Goal: Information Seeking & Learning: Check status

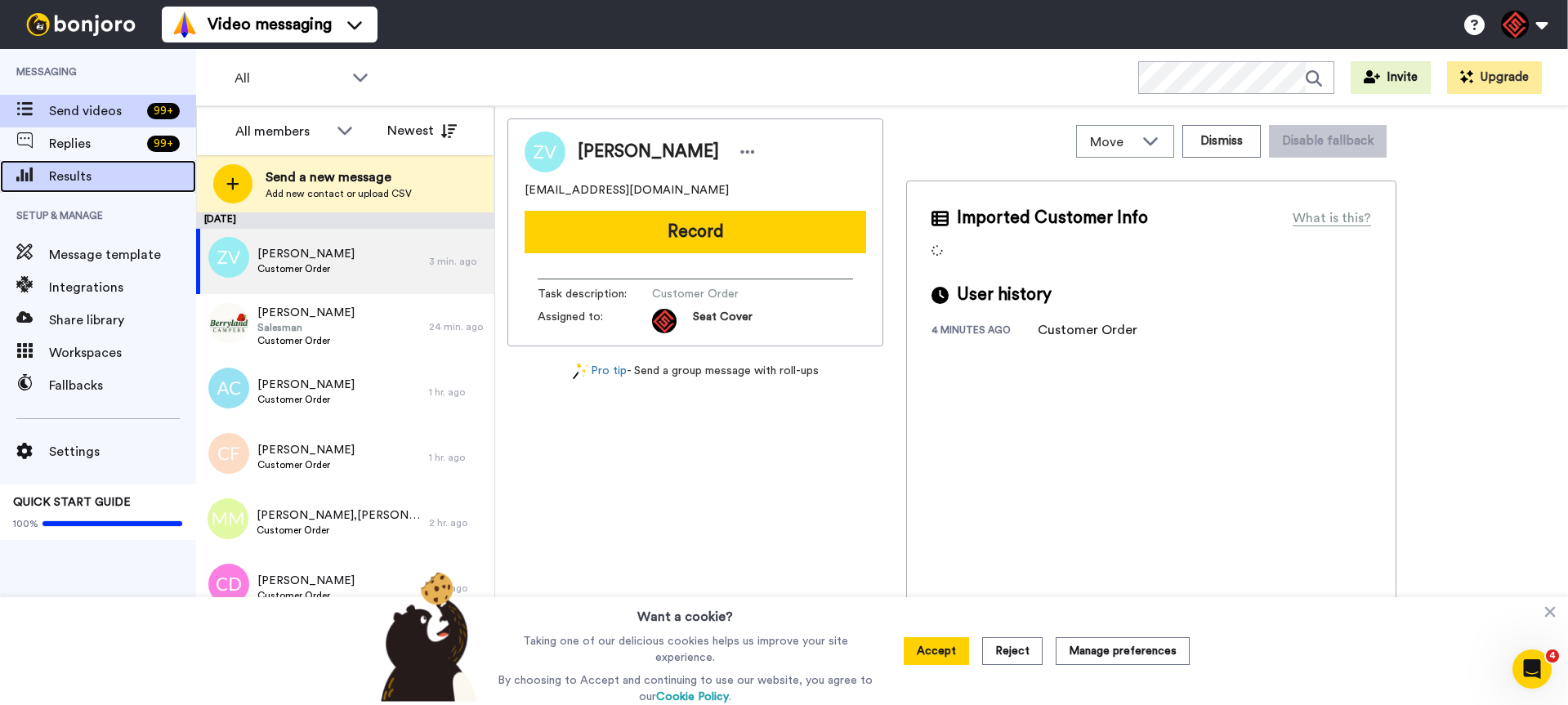
click at [77, 174] on span "Results" at bounding box center [122, 176] width 147 height 19
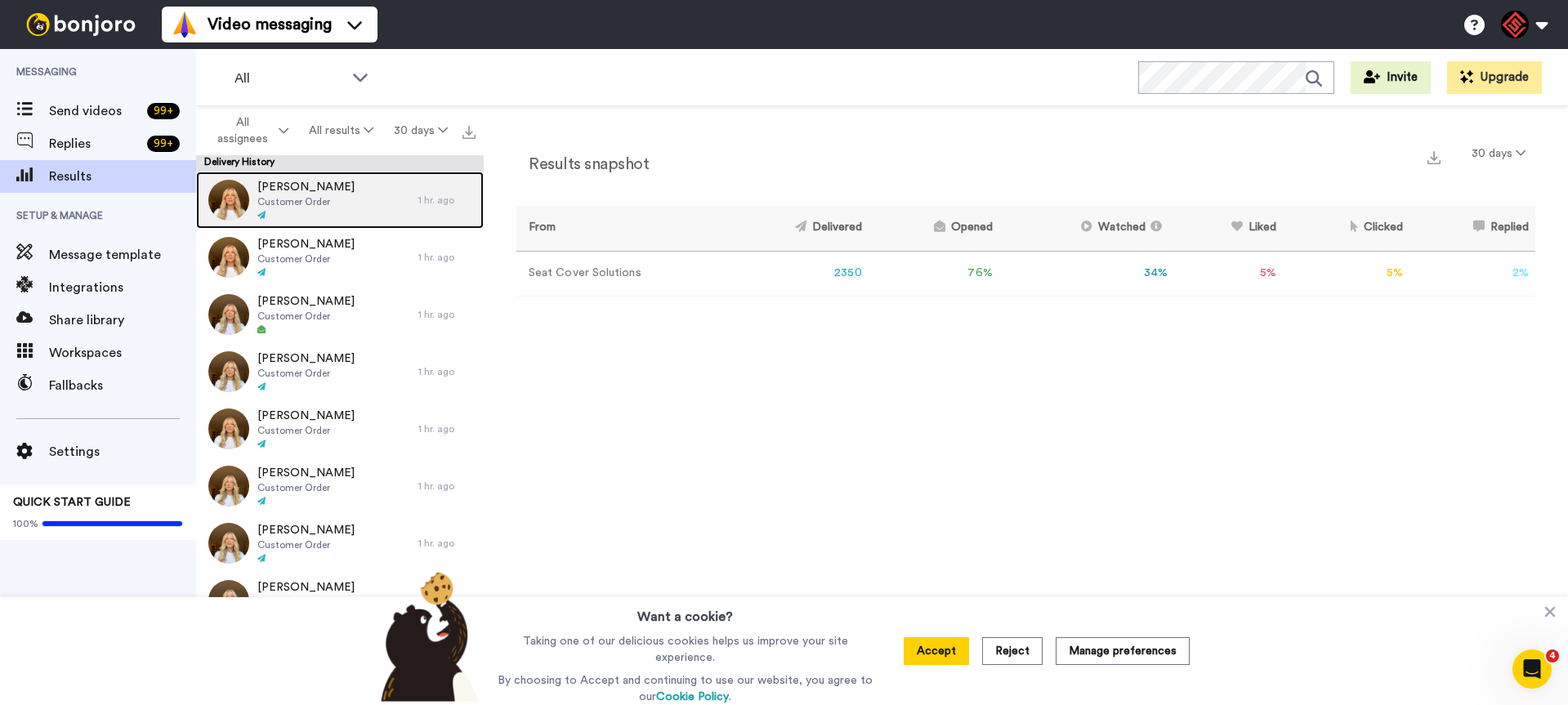
click at [369, 195] on div "David Bringle Customer Order" at bounding box center [307, 200] width 222 height 57
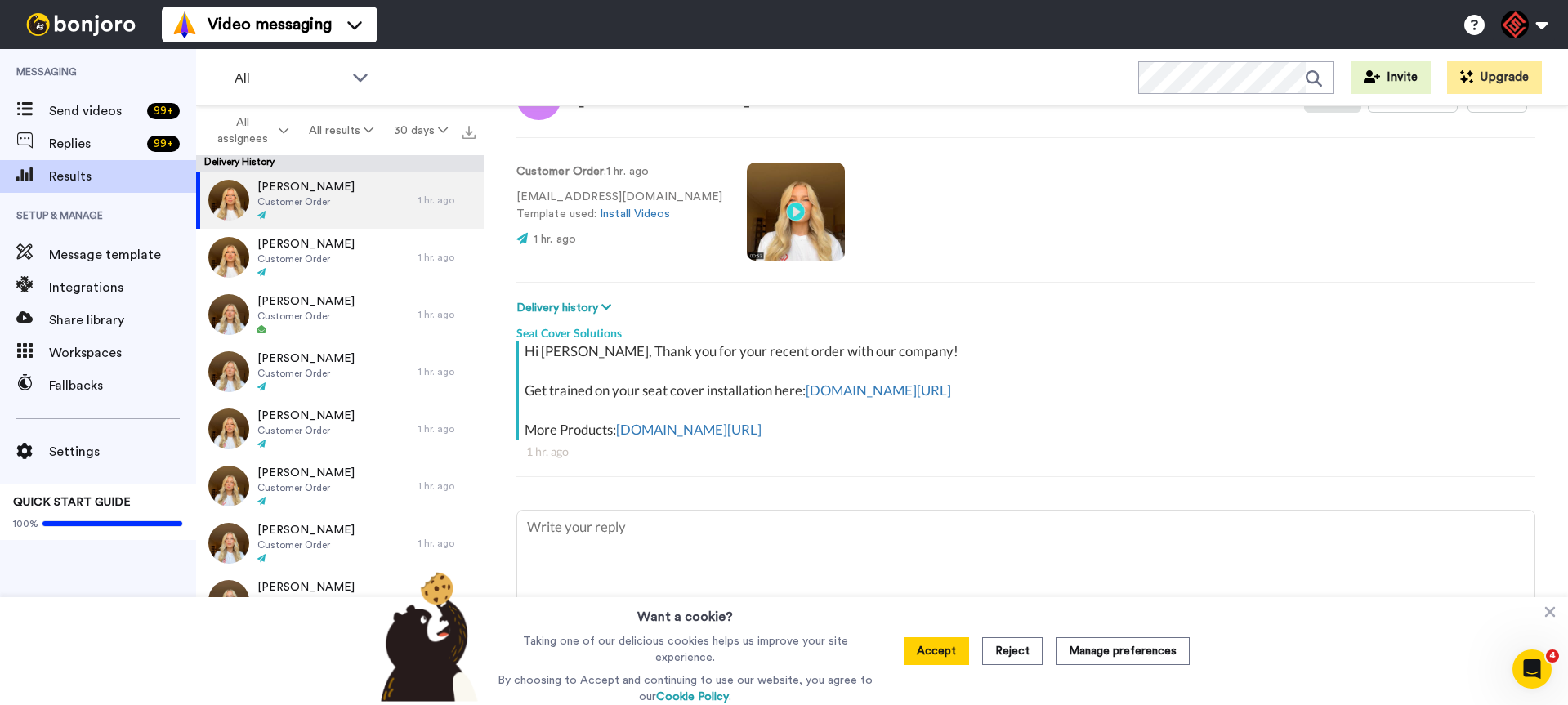
scroll to position [94, 0]
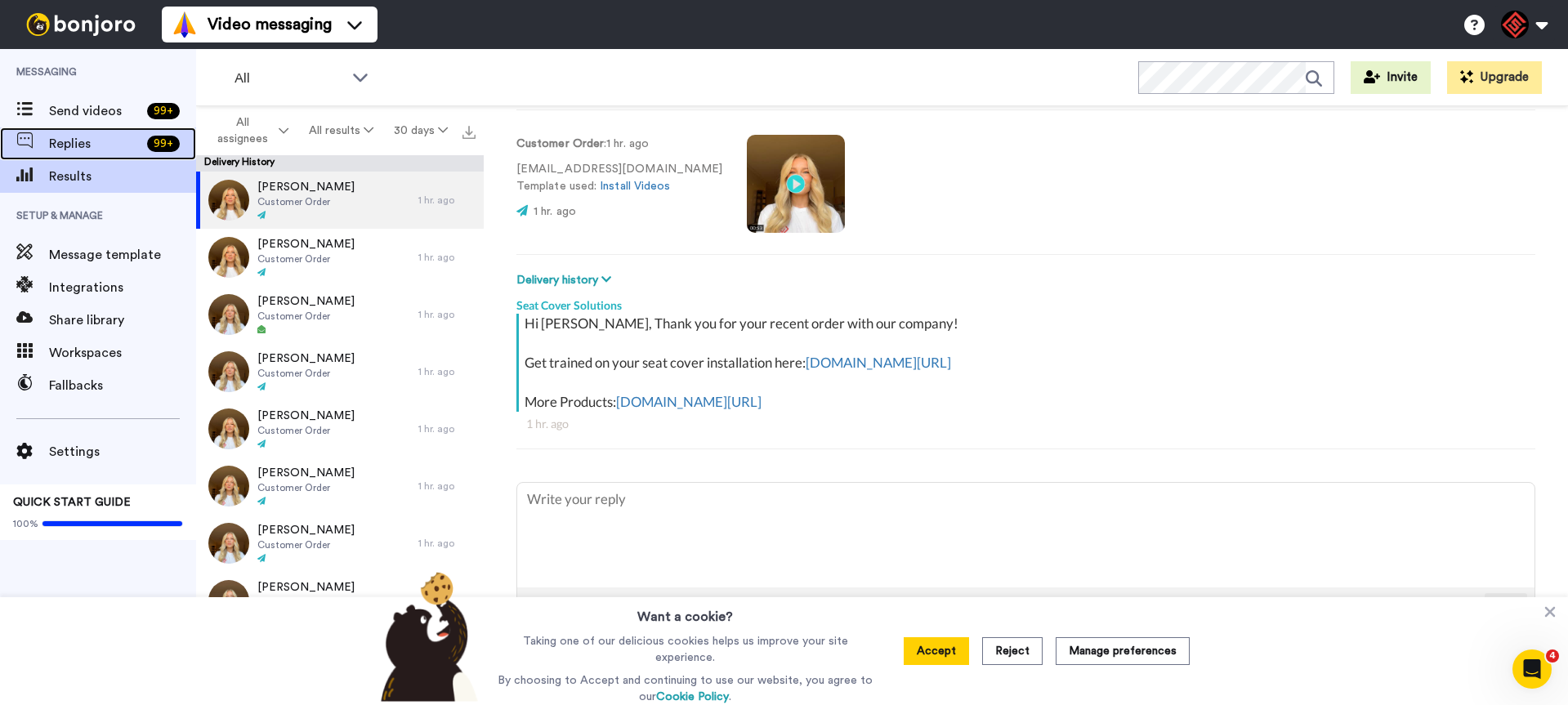
click at [78, 149] on span "Replies" at bounding box center [94, 143] width 92 height 19
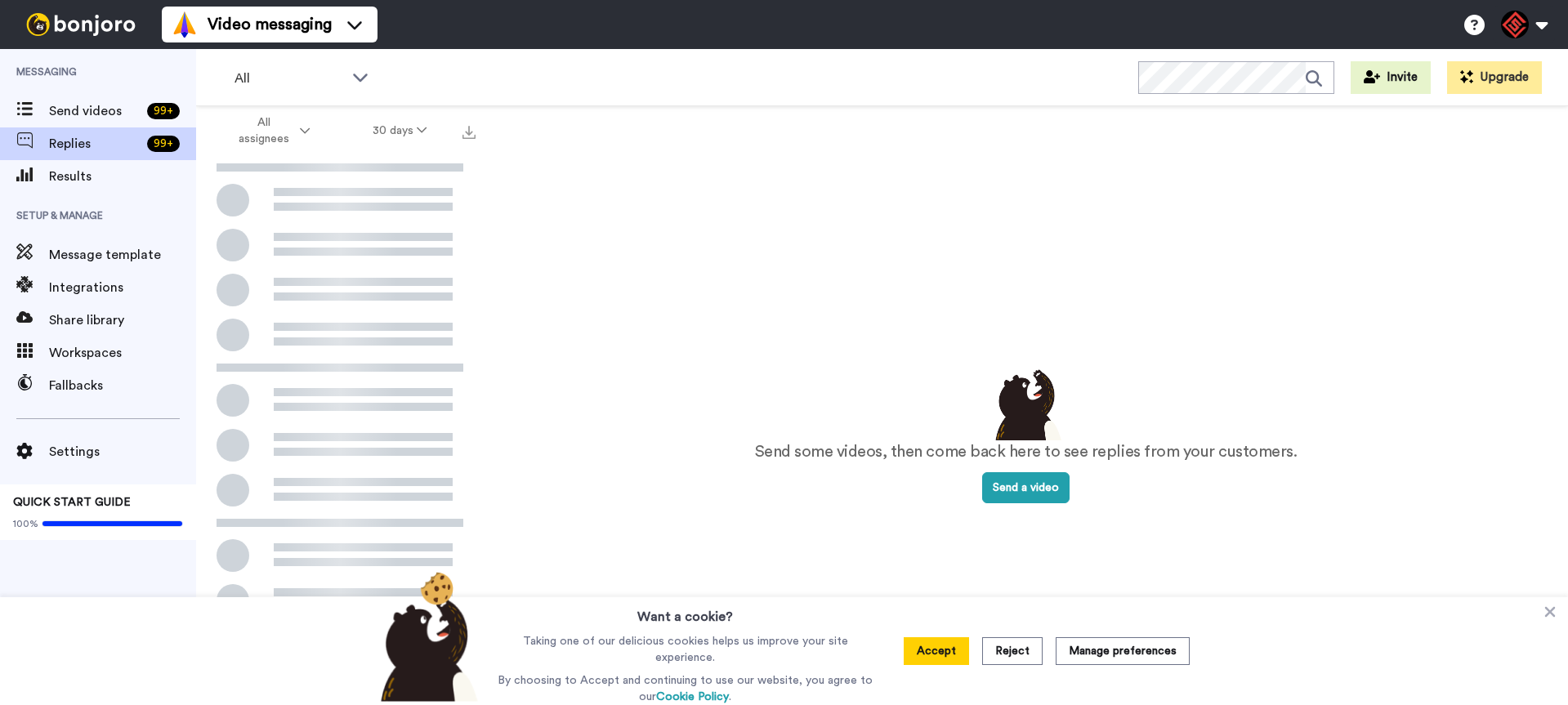
click at [73, 184] on span "Results" at bounding box center [122, 176] width 147 height 19
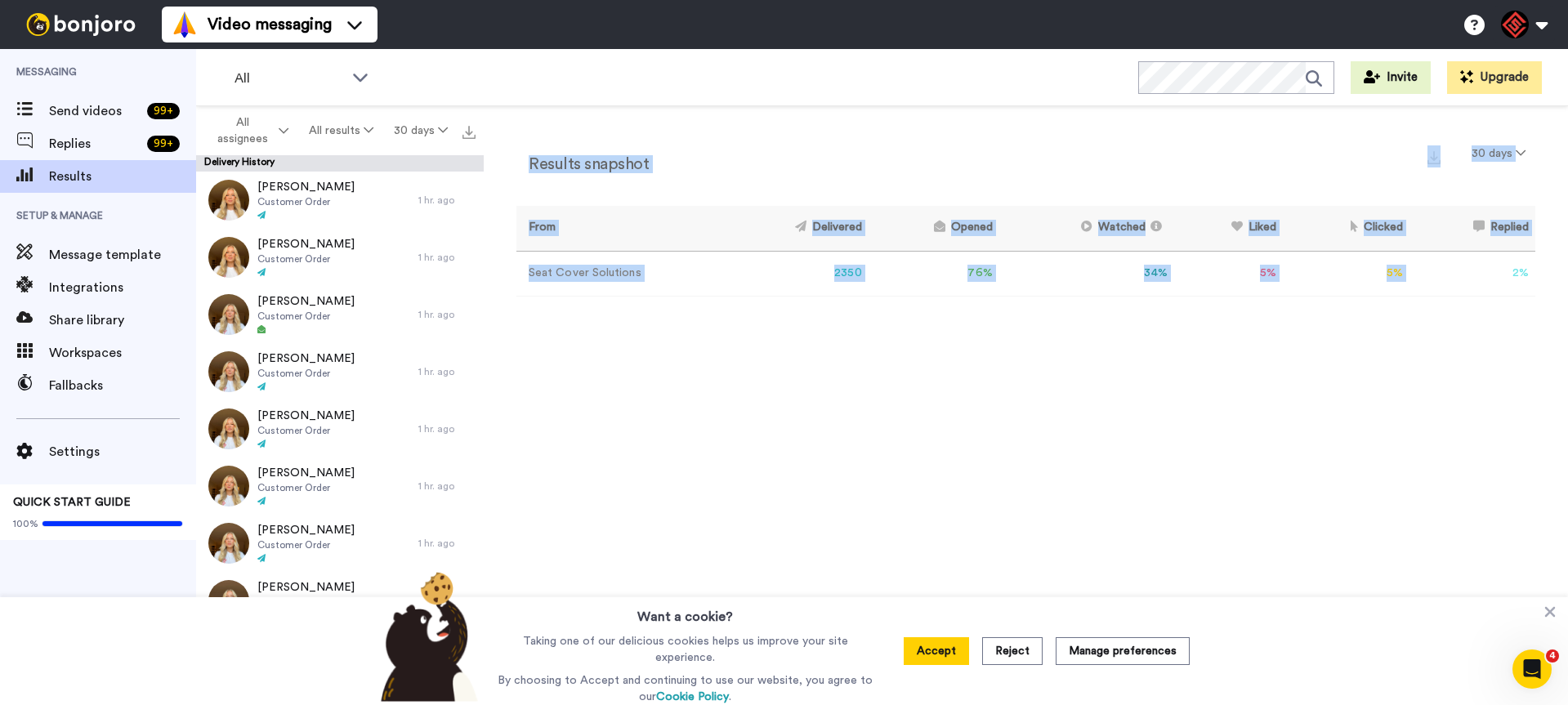
drag, startPoint x: 1504, startPoint y: 275, endPoint x: 1541, endPoint y: 272, distance: 37.1
click at [1541, 272] on div "Results snapshot 30 days From Delivered Opened Watched Liked Clicked Replied Fa…" at bounding box center [1025, 410] width 1084 height 607
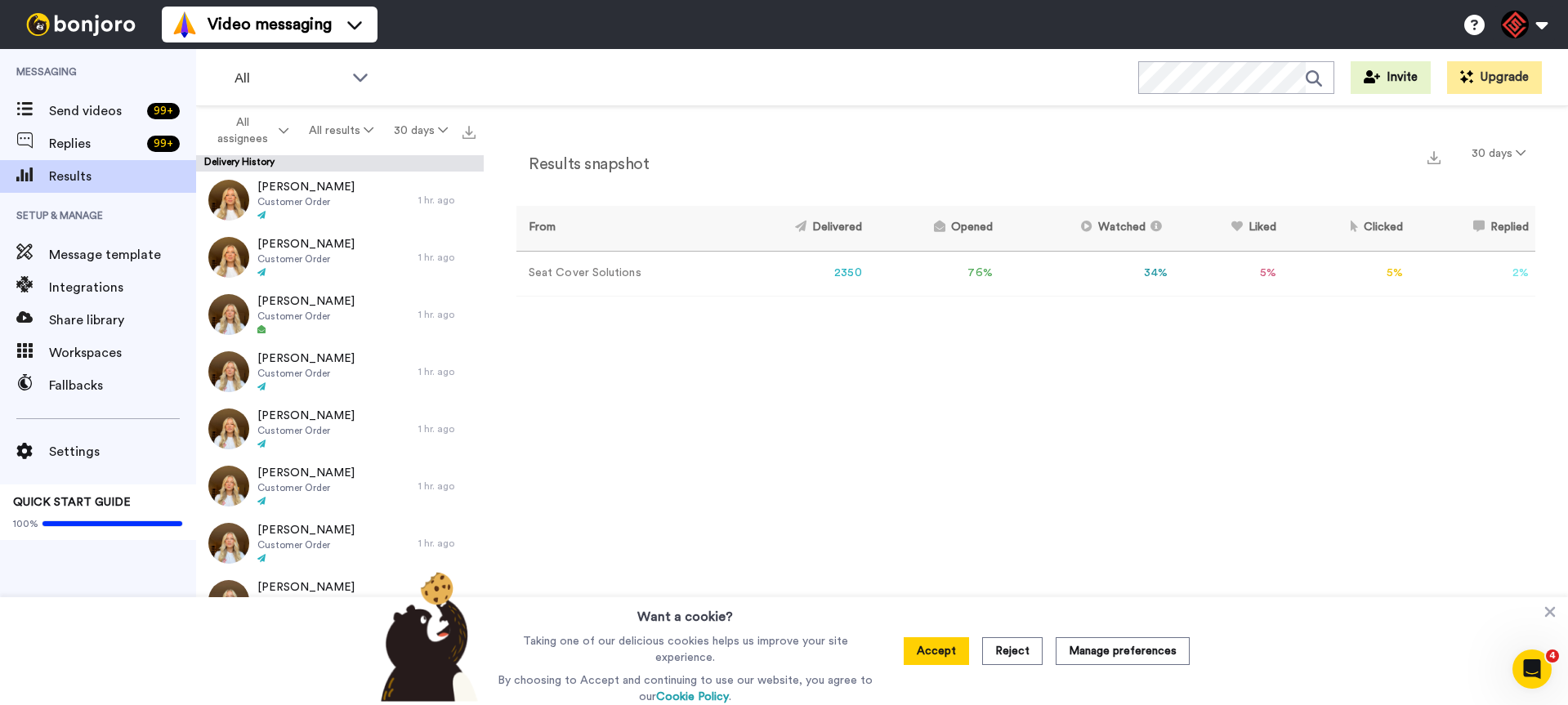
click at [1516, 295] on td "2 %" at bounding box center [1472, 273] width 126 height 45
drag, startPoint x: 1136, startPoint y: 271, endPoint x: 1206, endPoint y: 270, distance: 70.0
click at [1206, 270] on tr "Seat Cover Solutions 2350 76 % 34 % 5 % 5 % 2 % 0" at bounding box center [1025, 273] width 1019 height 45
click at [1192, 293] on td "5 %" at bounding box center [1228, 273] width 109 height 45
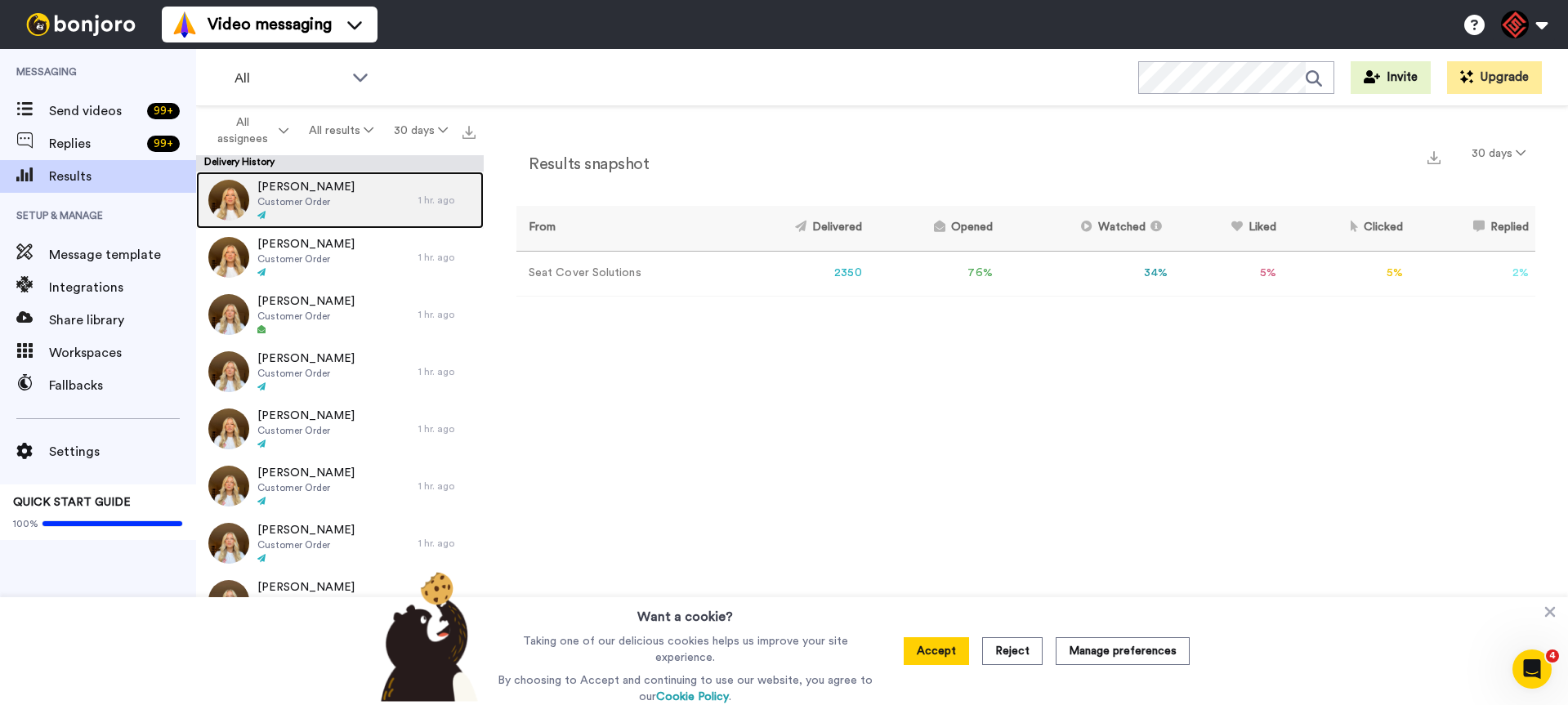
click at [349, 201] on div "David Bringle Customer Order" at bounding box center [307, 200] width 222 height 57
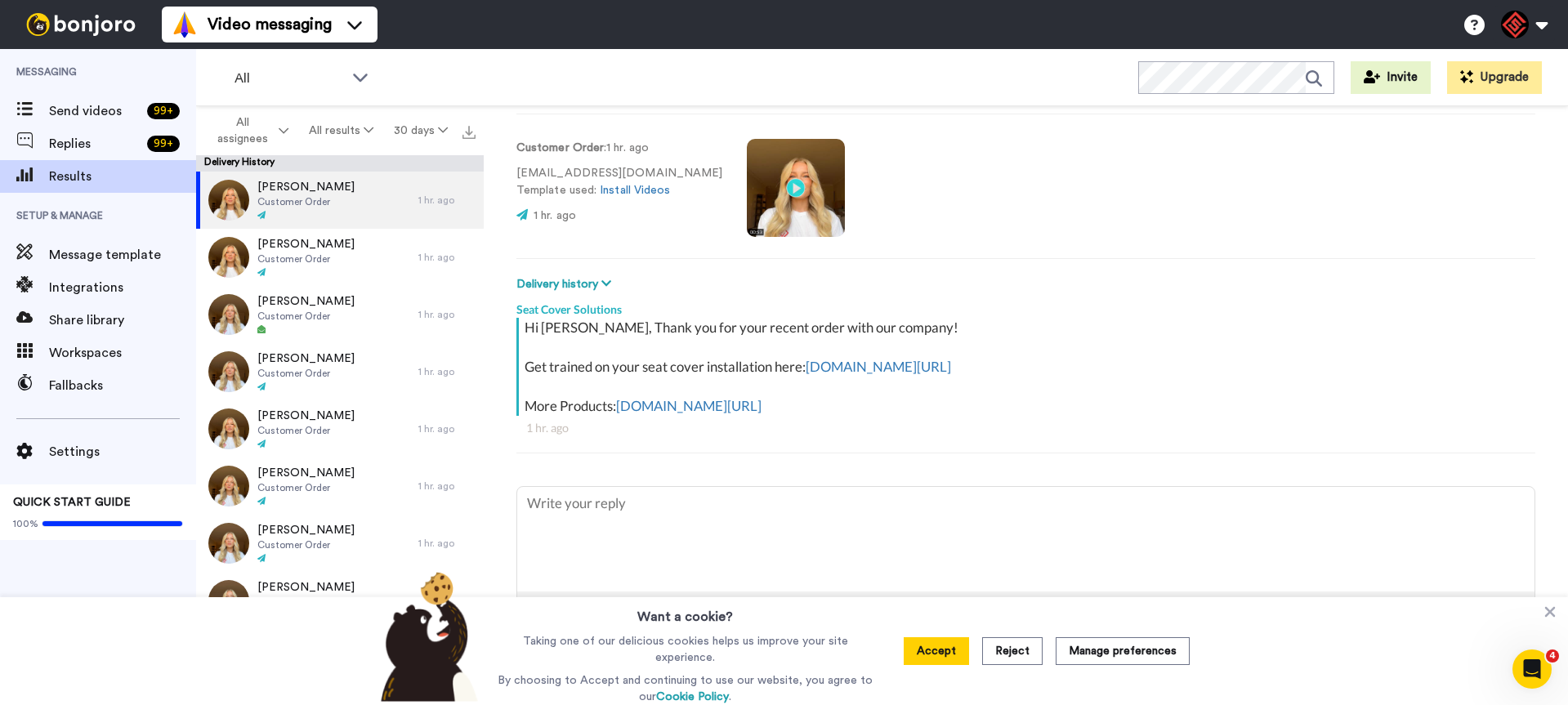
scroll to position [94, 0]
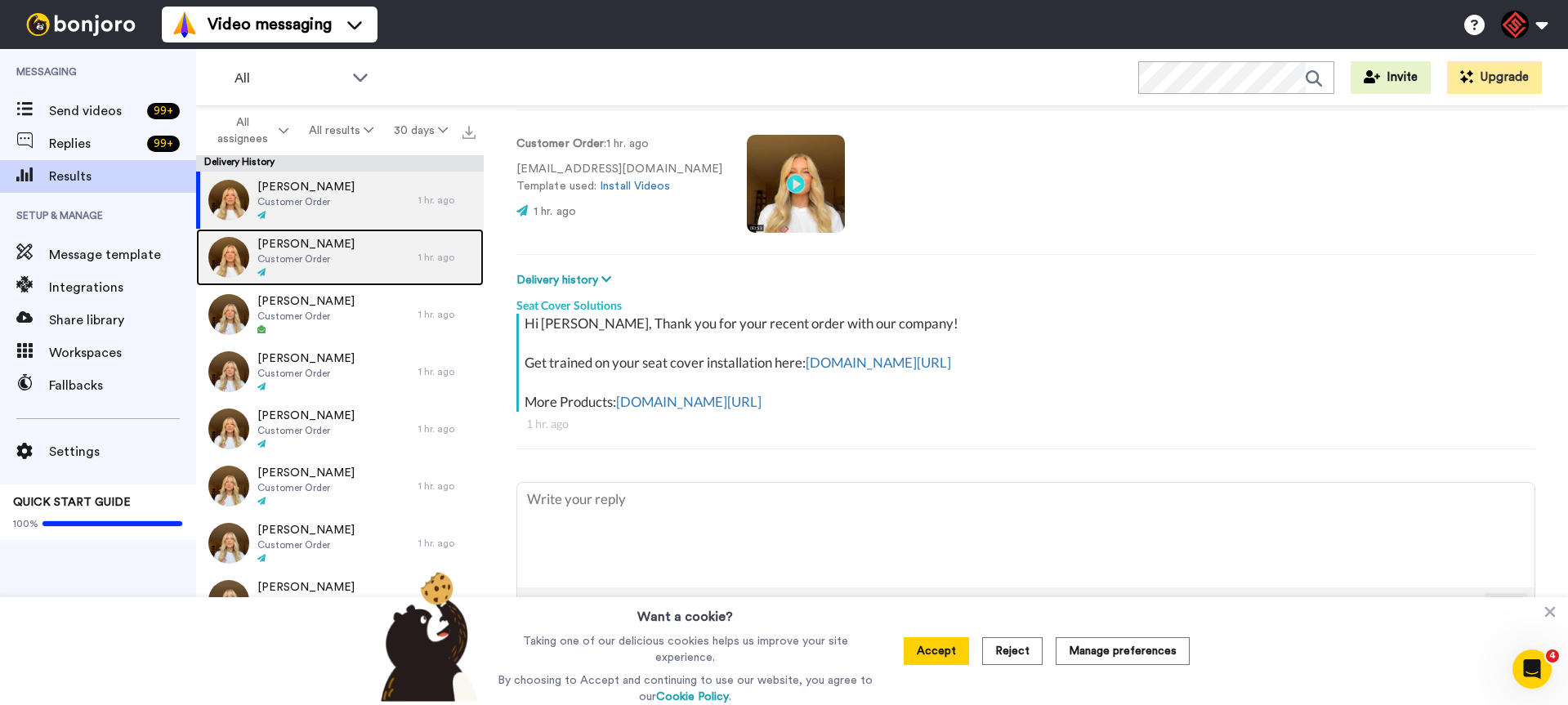
click at [356, 265] on div "Nicholas Butler Customer Order" at bounding box center [307, 258] width 222 height 57
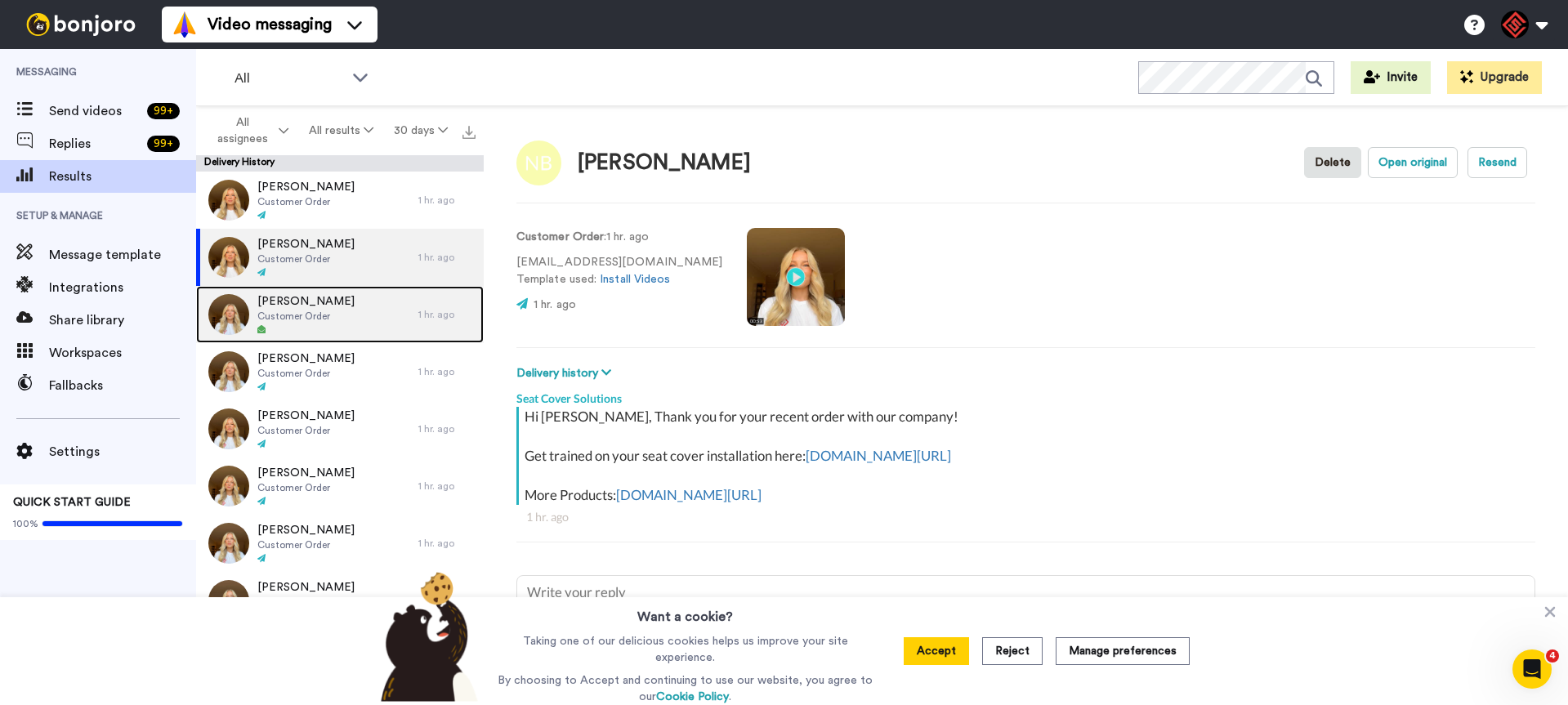
click at [381, 309] on div "Mark Disterhaupt Customer Order" at bounding box center [307, 314] width 222 height 57
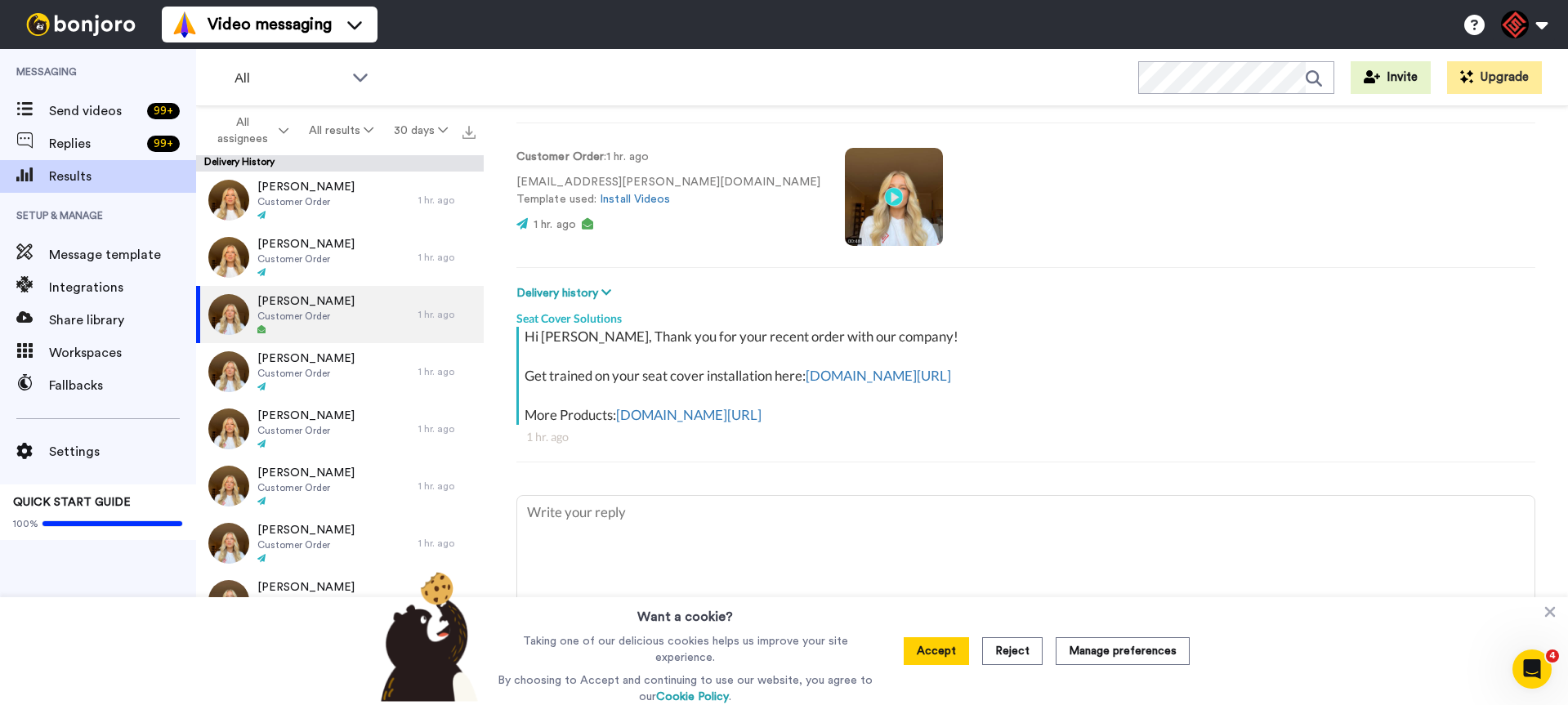
scroll to position [94, 0]
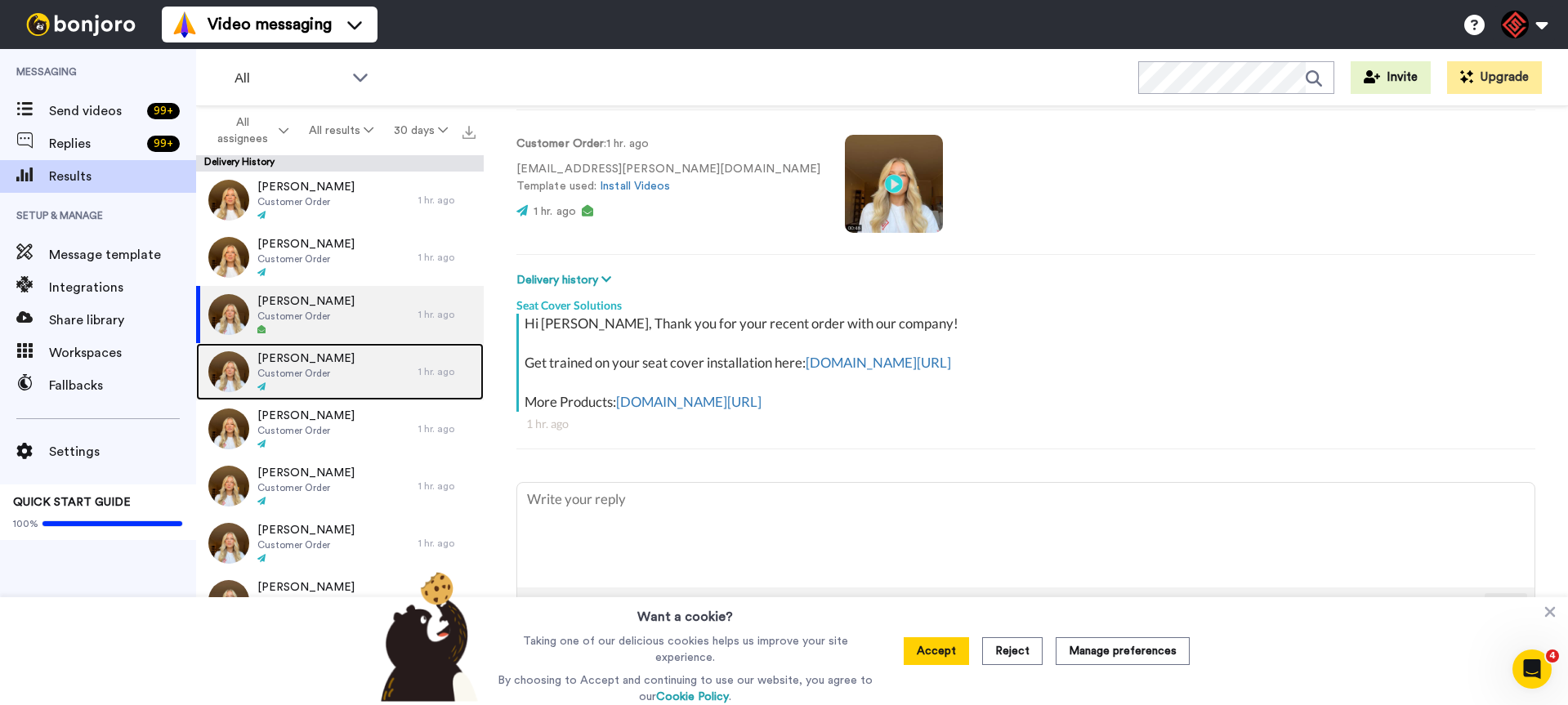
click at [364, 388] on div "Robert Vieira Customer Order" at bounding box center [307, 371] width 222 height 57
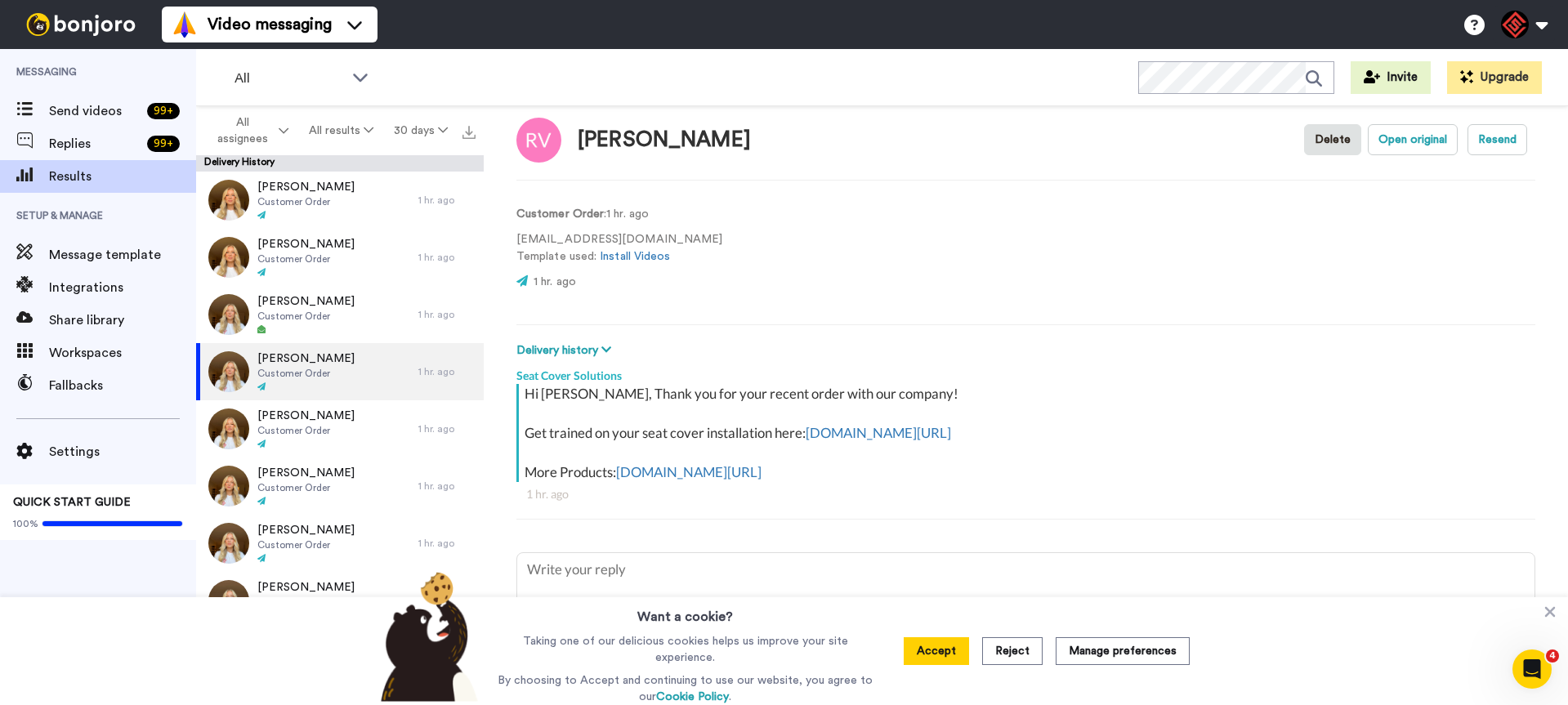
scroll to position [94, 0]
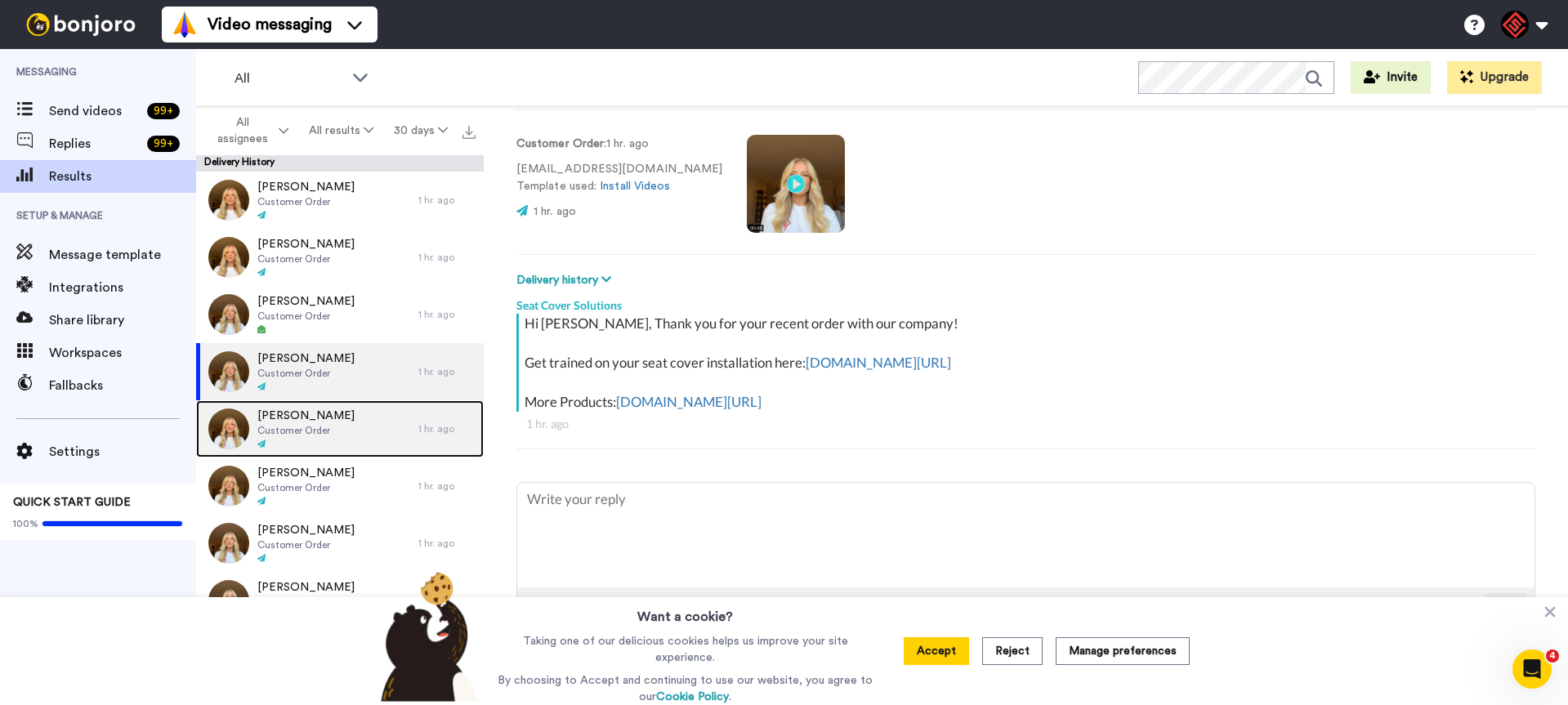
click at [323, 429] on span "Customer Order" at bounding box center [306, 431] width 97 height 13
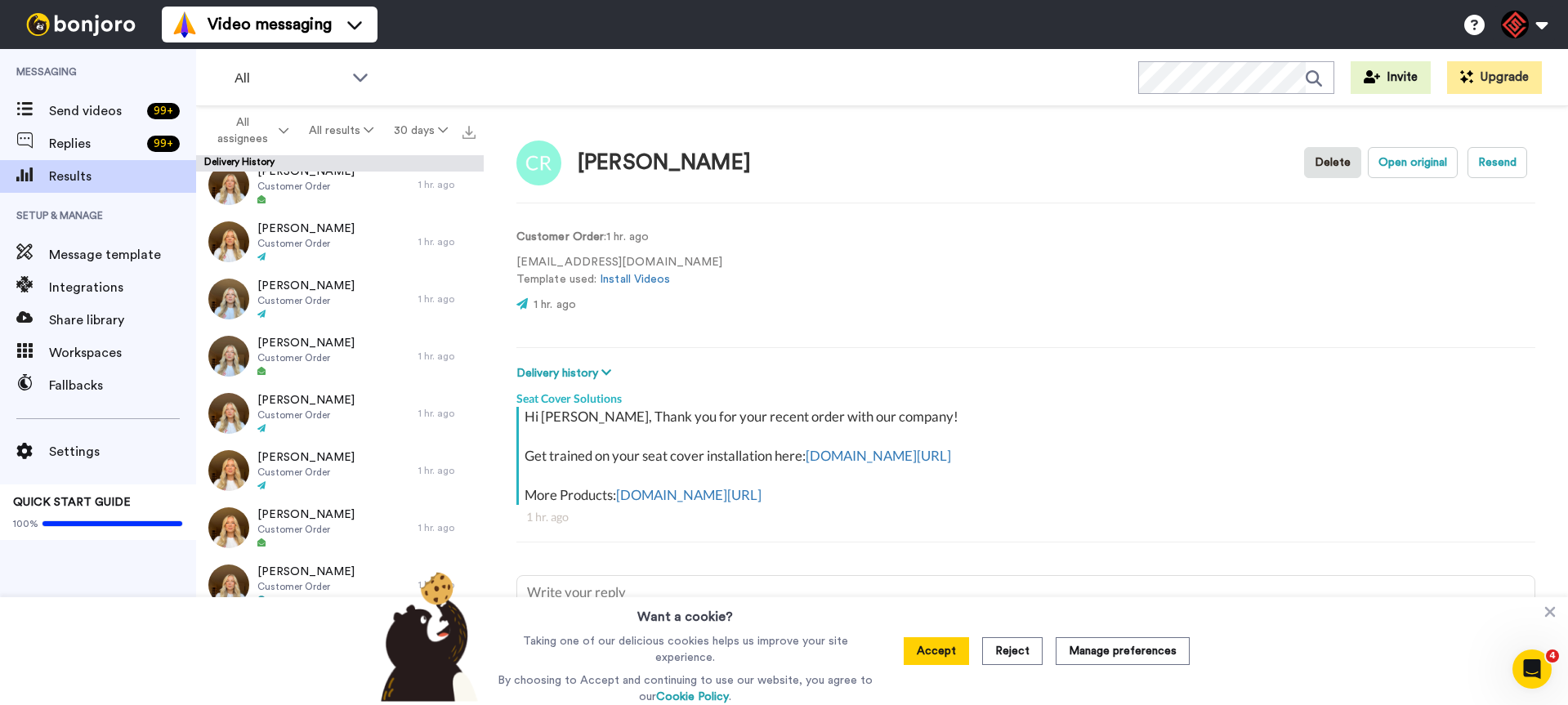
scroll to position [1749, 0]
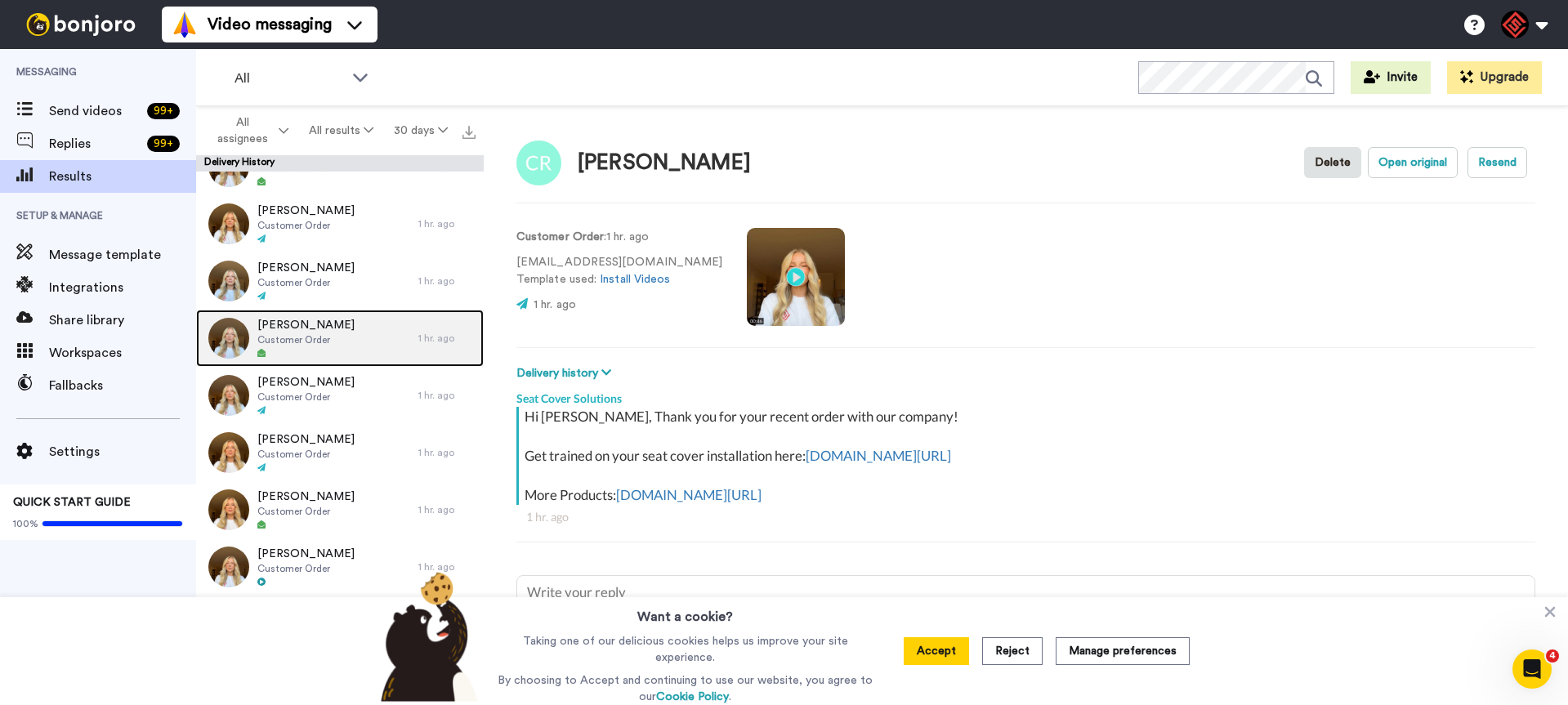
click at [382, 341] on div "Tavin Wasson Customer Order" at bounding box center [307, 338] width 222 height 57
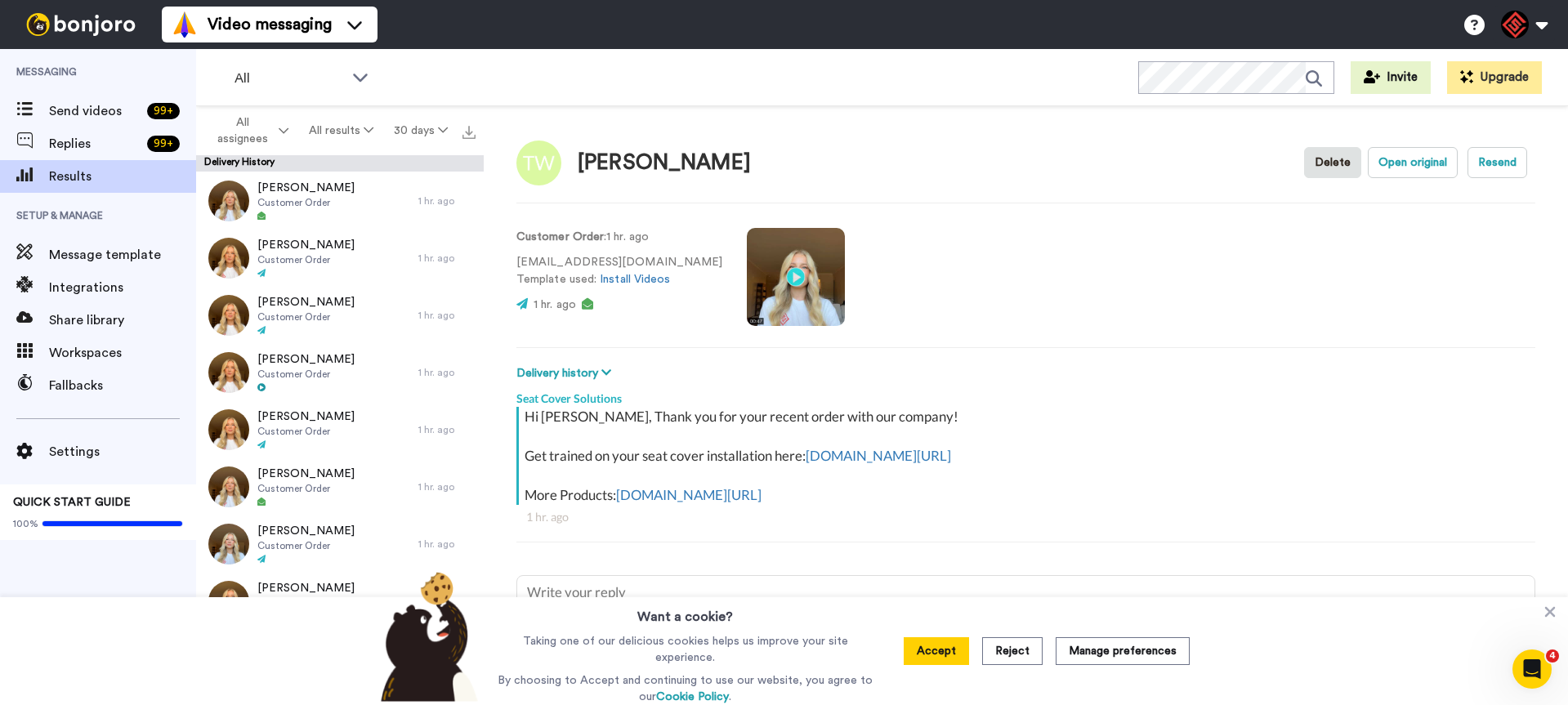
scroll to position [2238, 0]
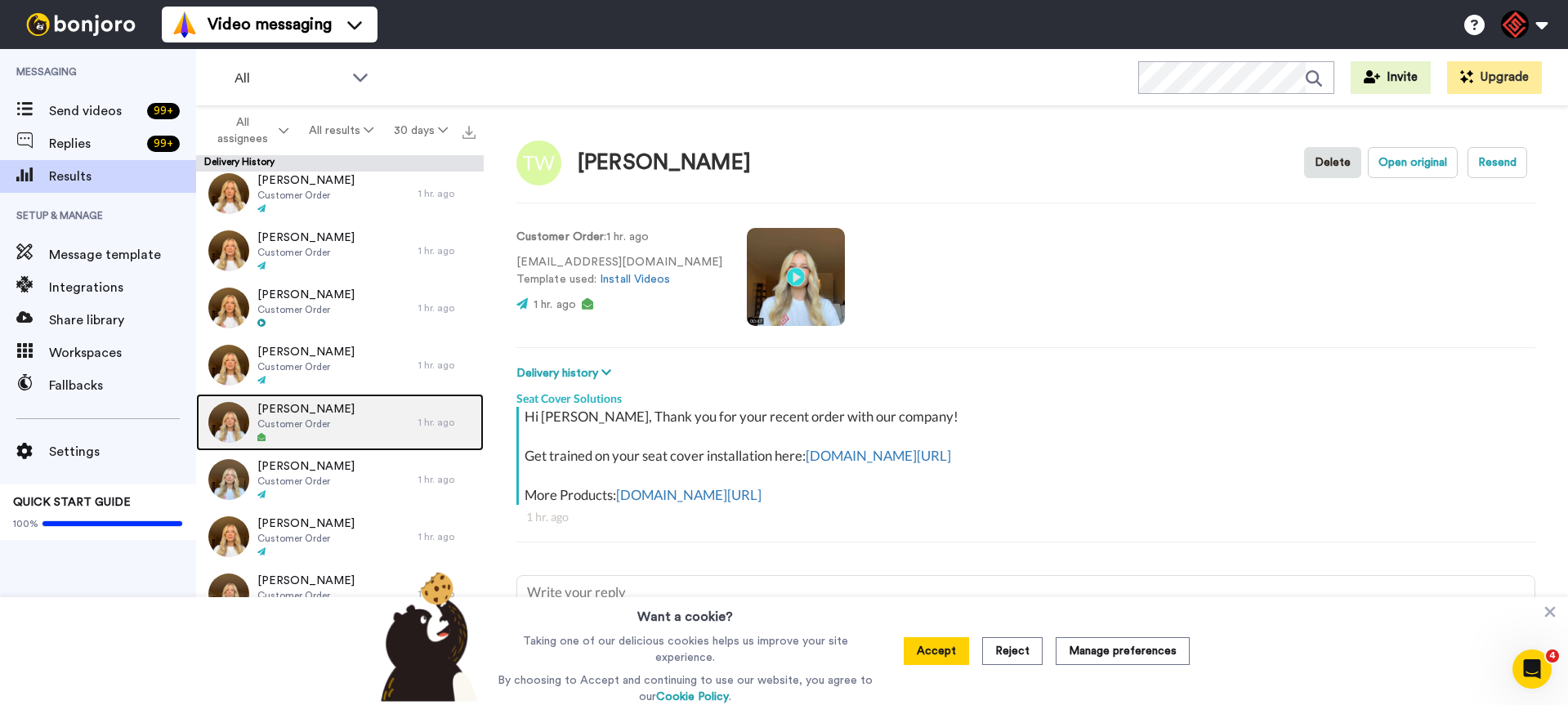
click at [372, 429] on div "Matt Craig Customer Order" at bounding box center [307, 423] width 222 height 57
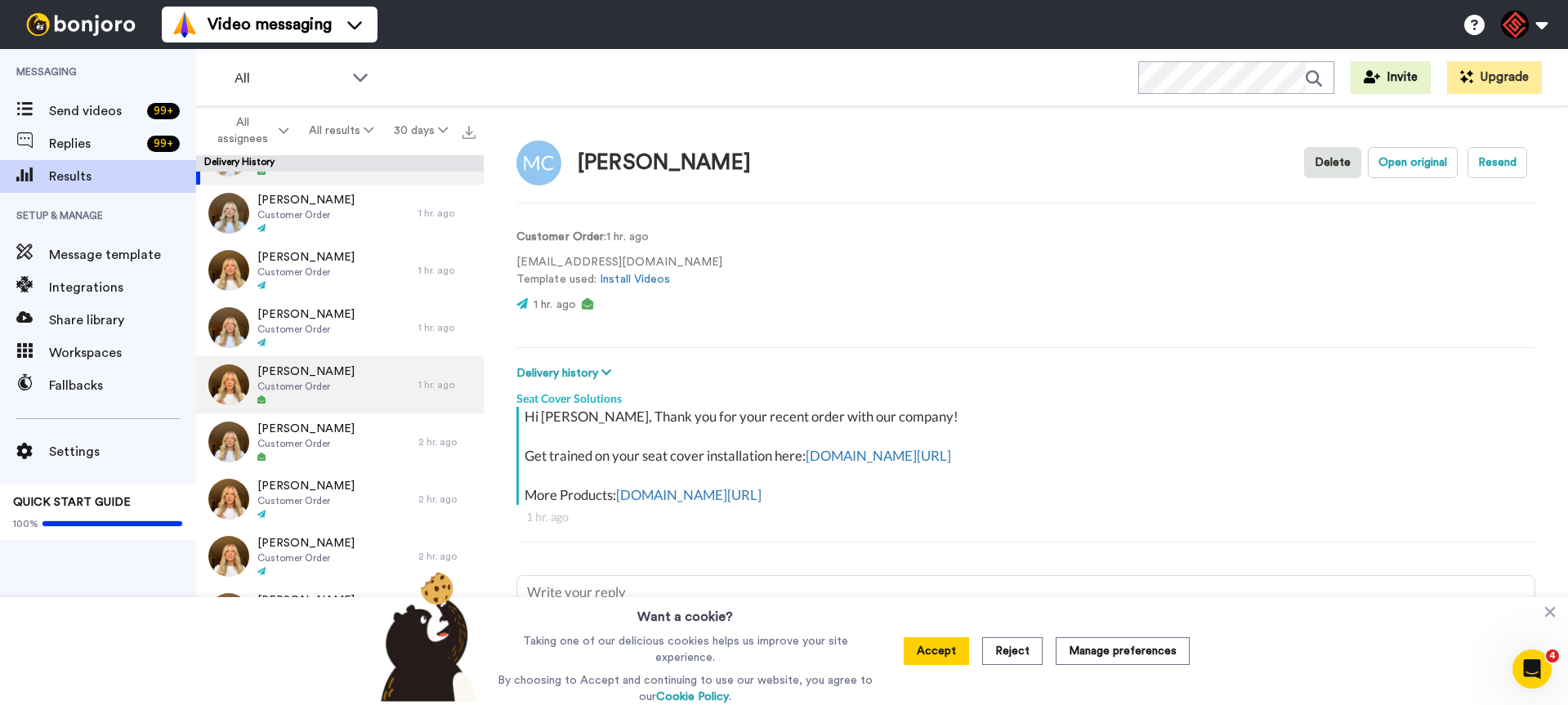
scroll to position [2505, 0]
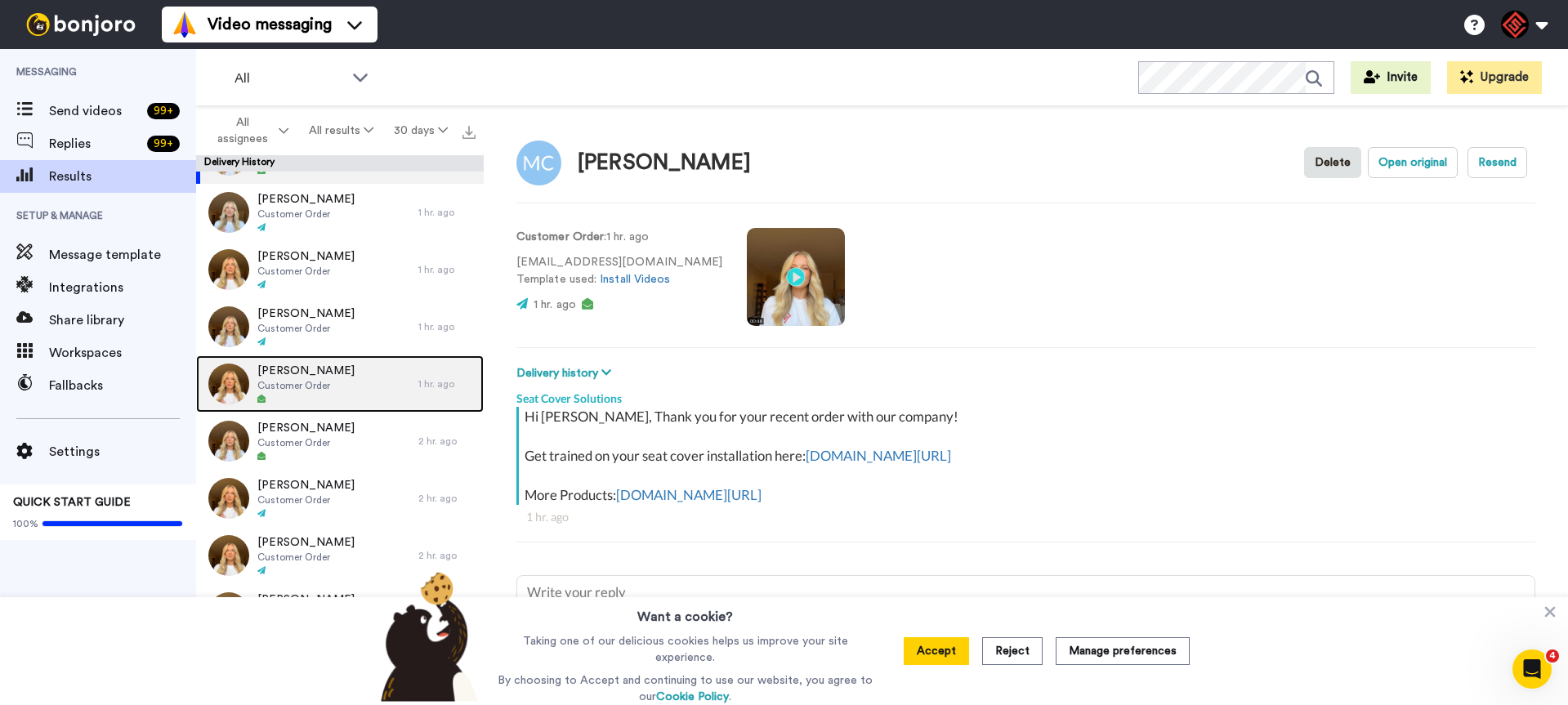
click at [372, 395] on div "Nelson Touro Customer Order" at bounding box center [307, 384] width 222 height 57
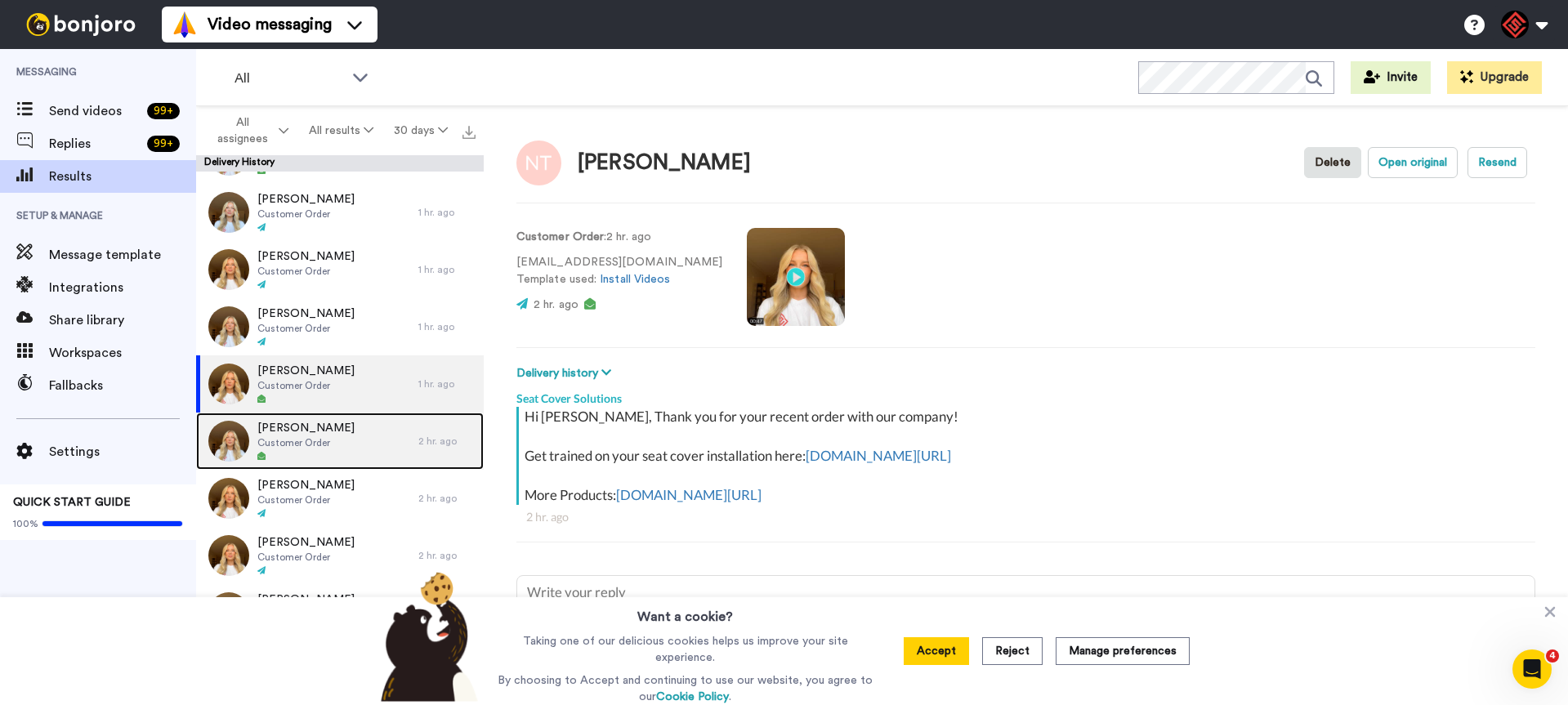
click at [383, 436] on div "Daniel Donovan Customer Order" at bounding box center [307, 441] width 222 height 57
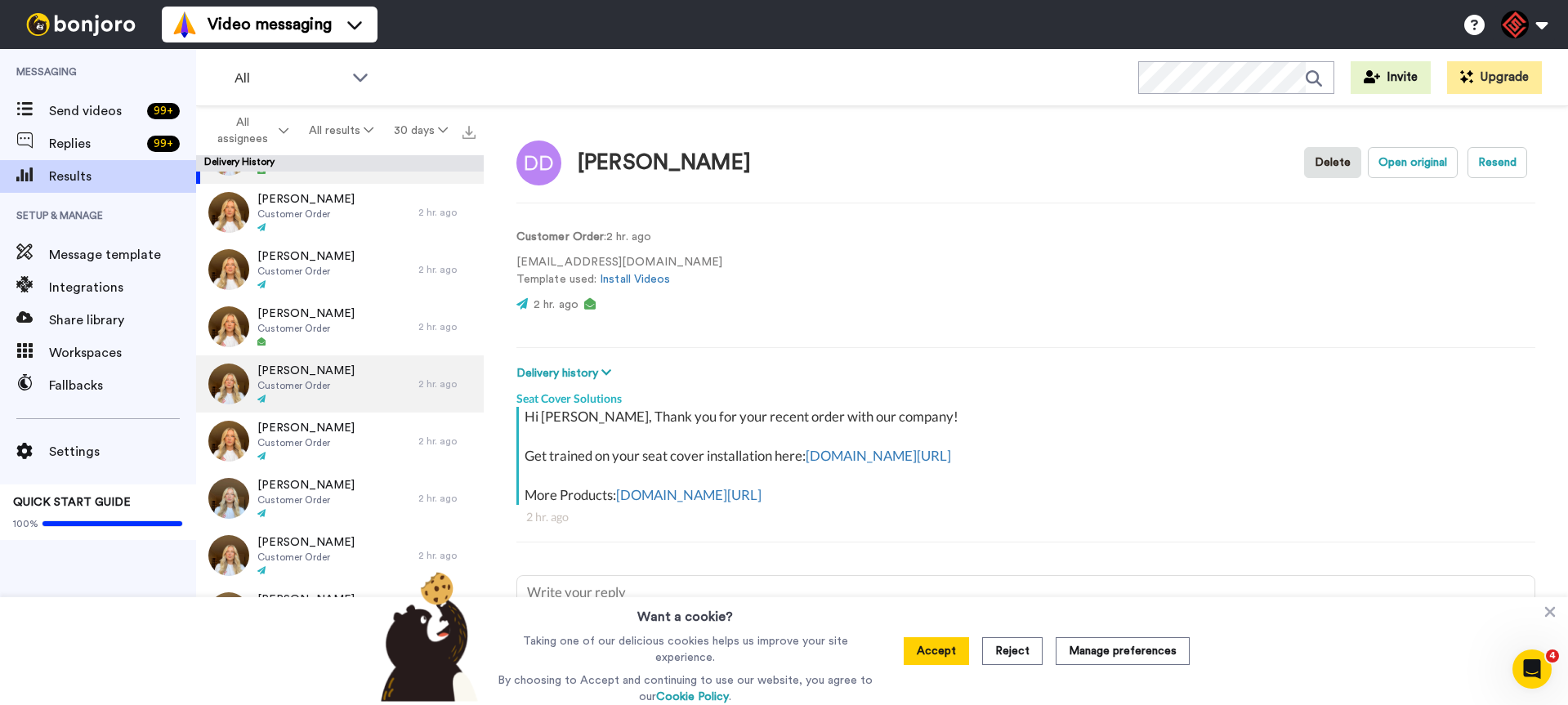
scroll to position [2795, 0]
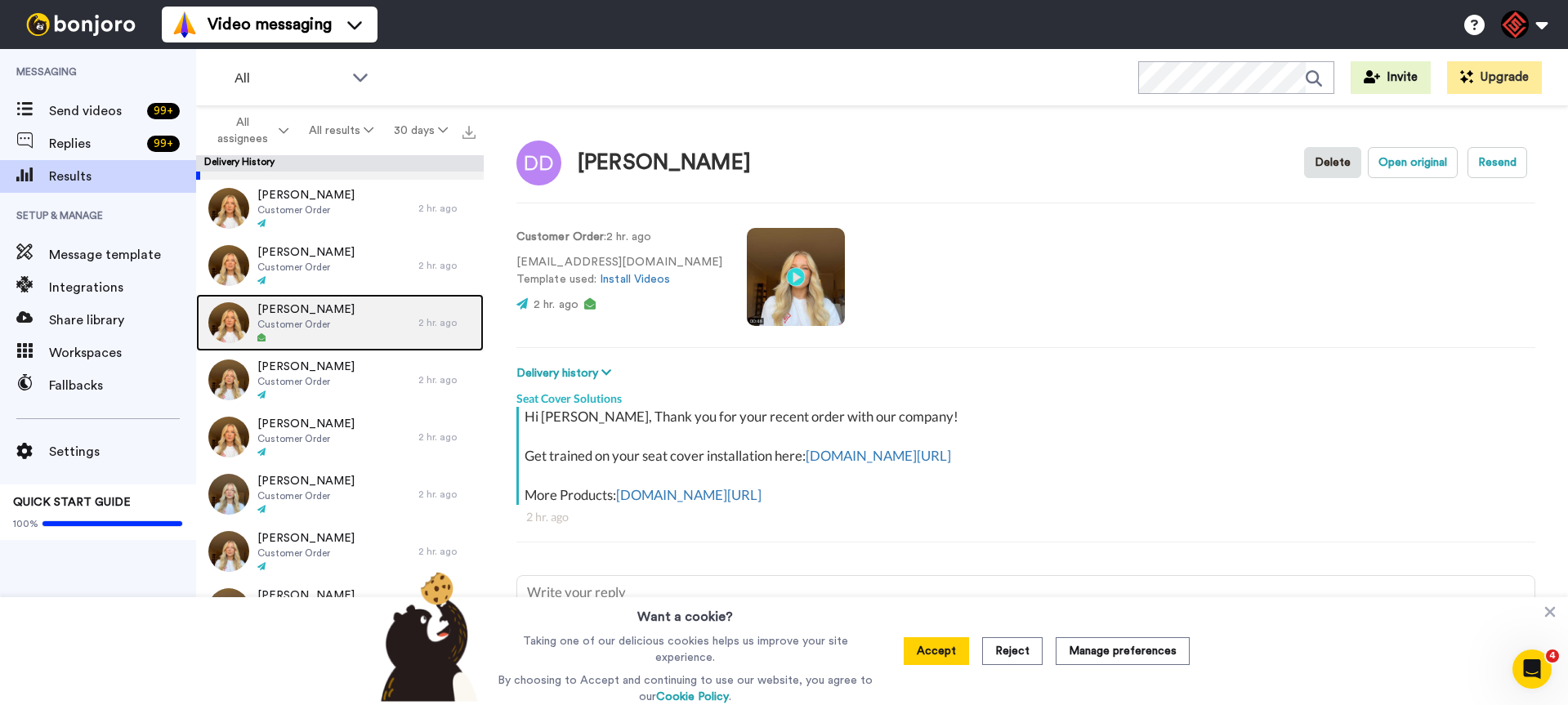
click at [378, 320] on div "Tom Kentner Customer Order" at bounding box center [307, 323] width 222 height 57
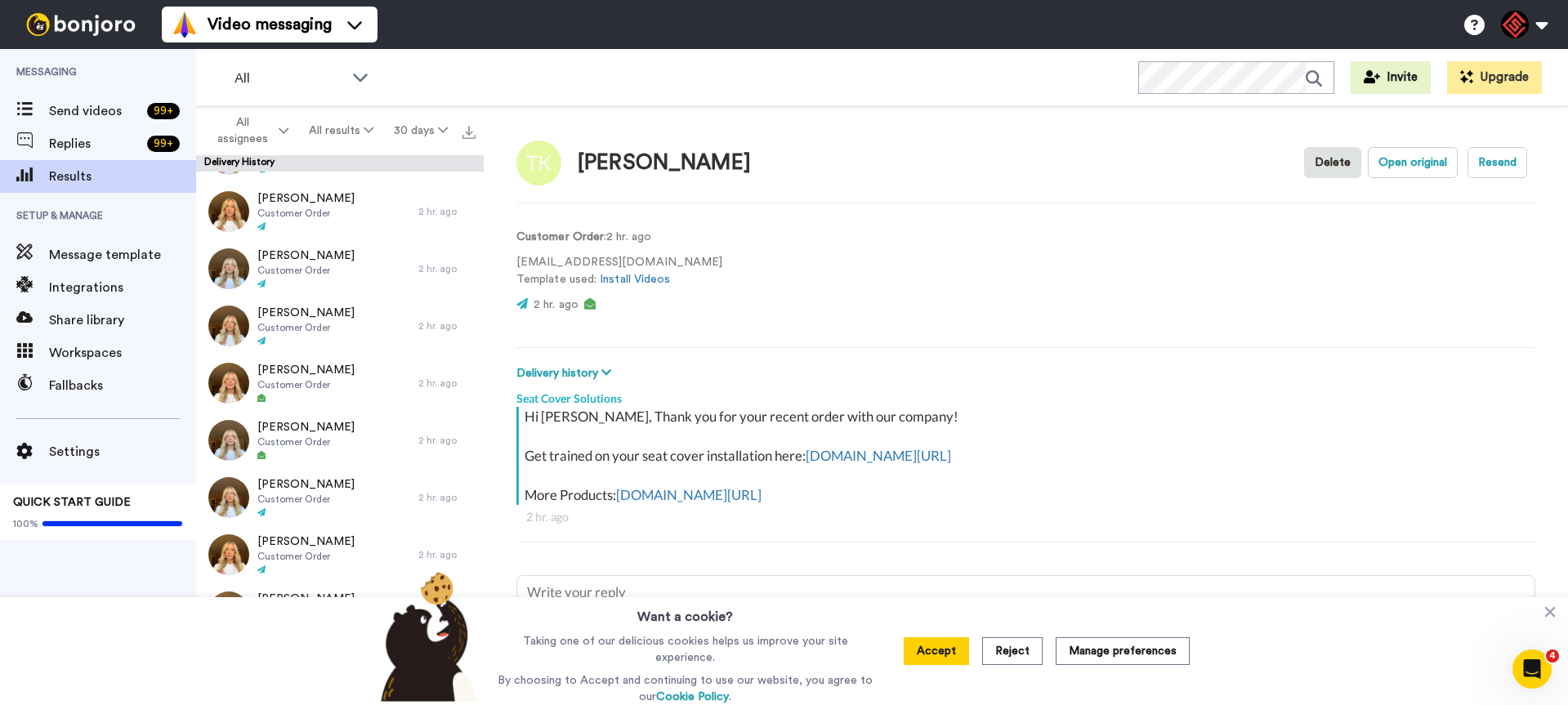
scroll to position [3090, 0]
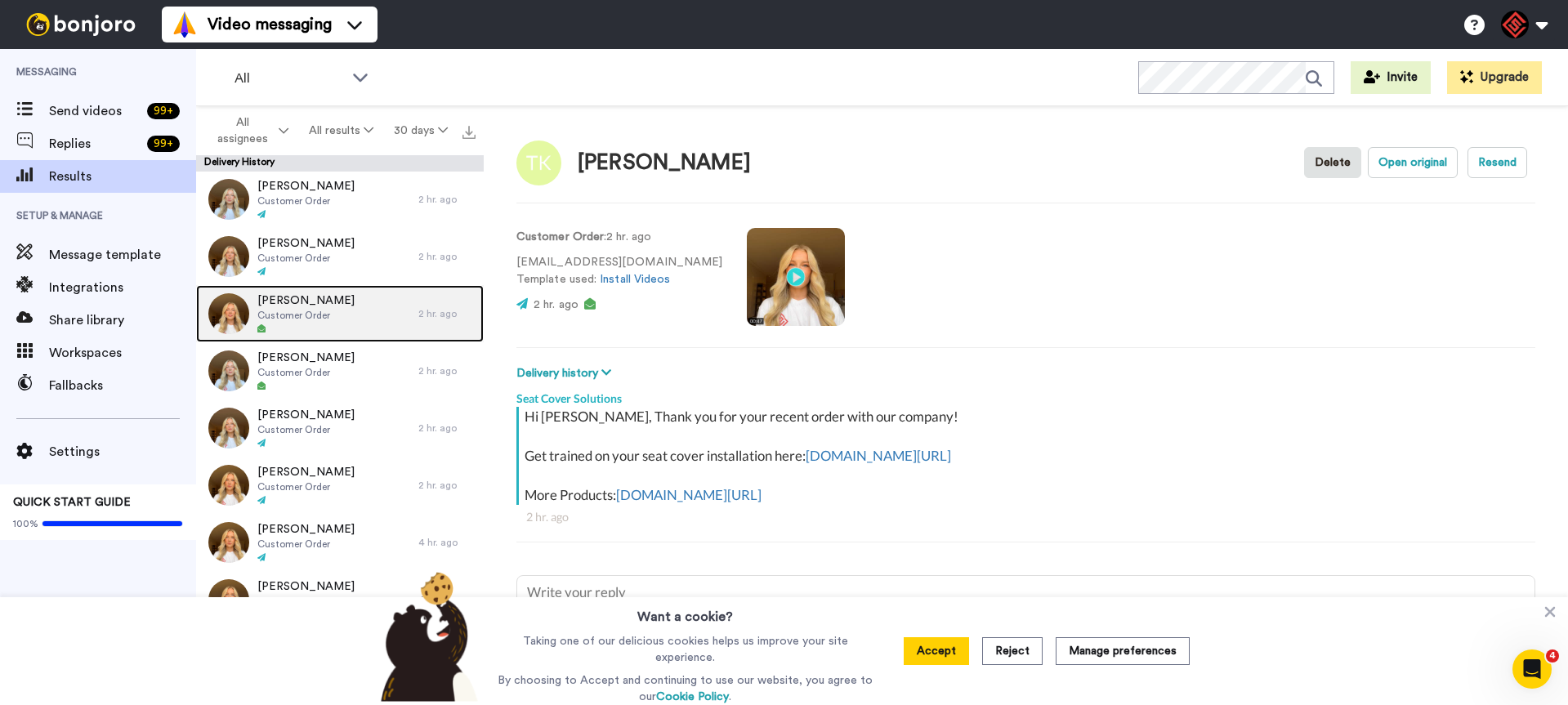
click at [385, 298] on div "Travis Goodwin Customer Order" at bounding box center [307, 314] width 222 height 57
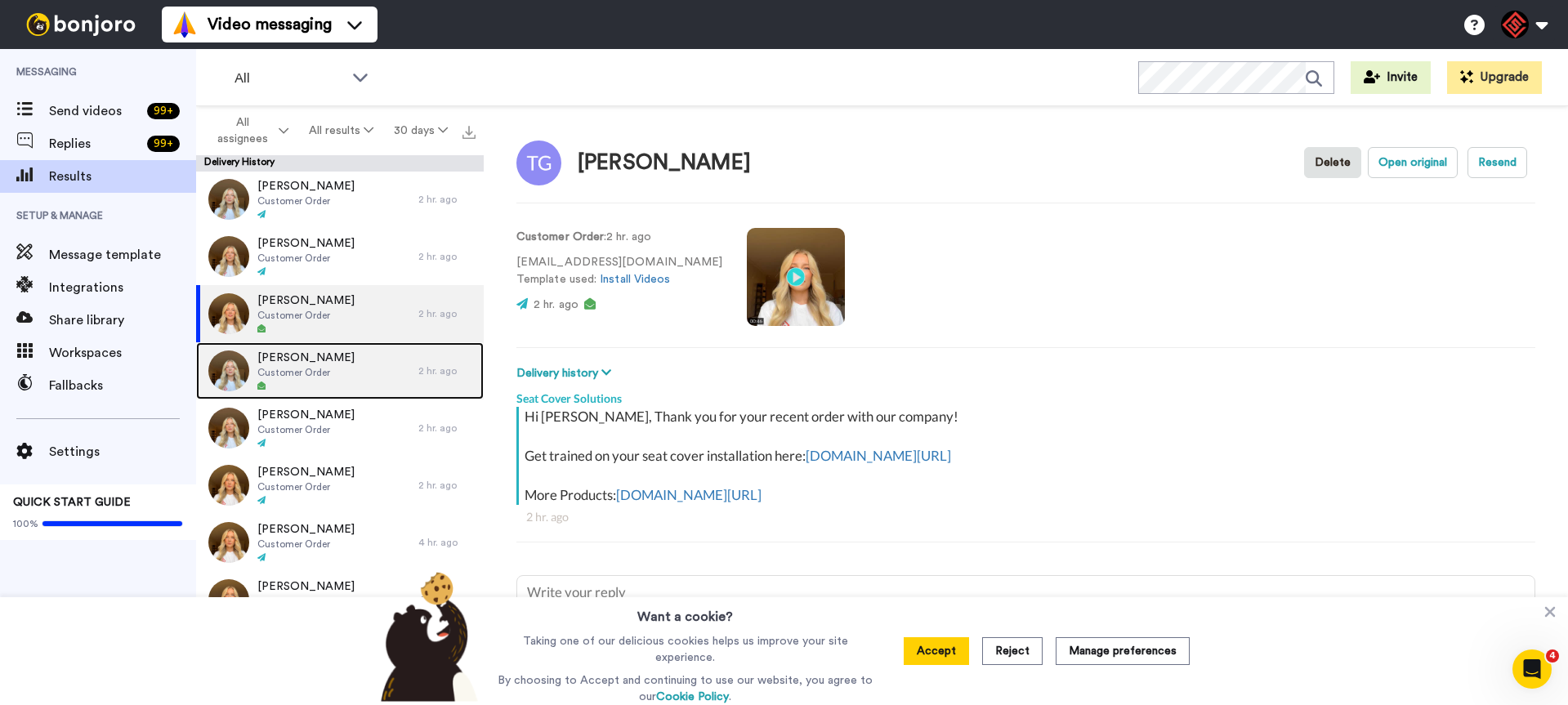
click at [373, 382] on div "Izayah Jones Customer Order" at bounding box center [307, 370] width 222 height 57
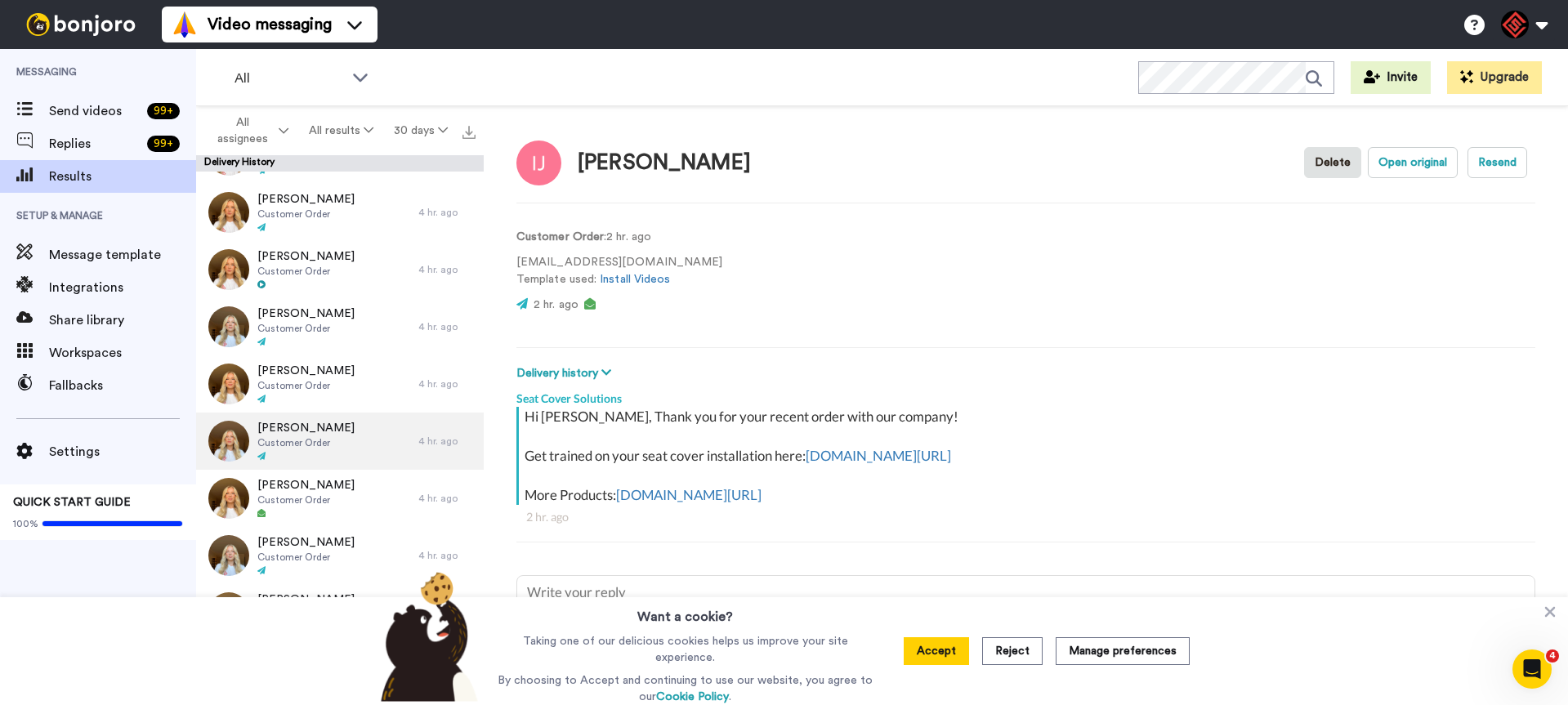
scroll to position [3468, 0]
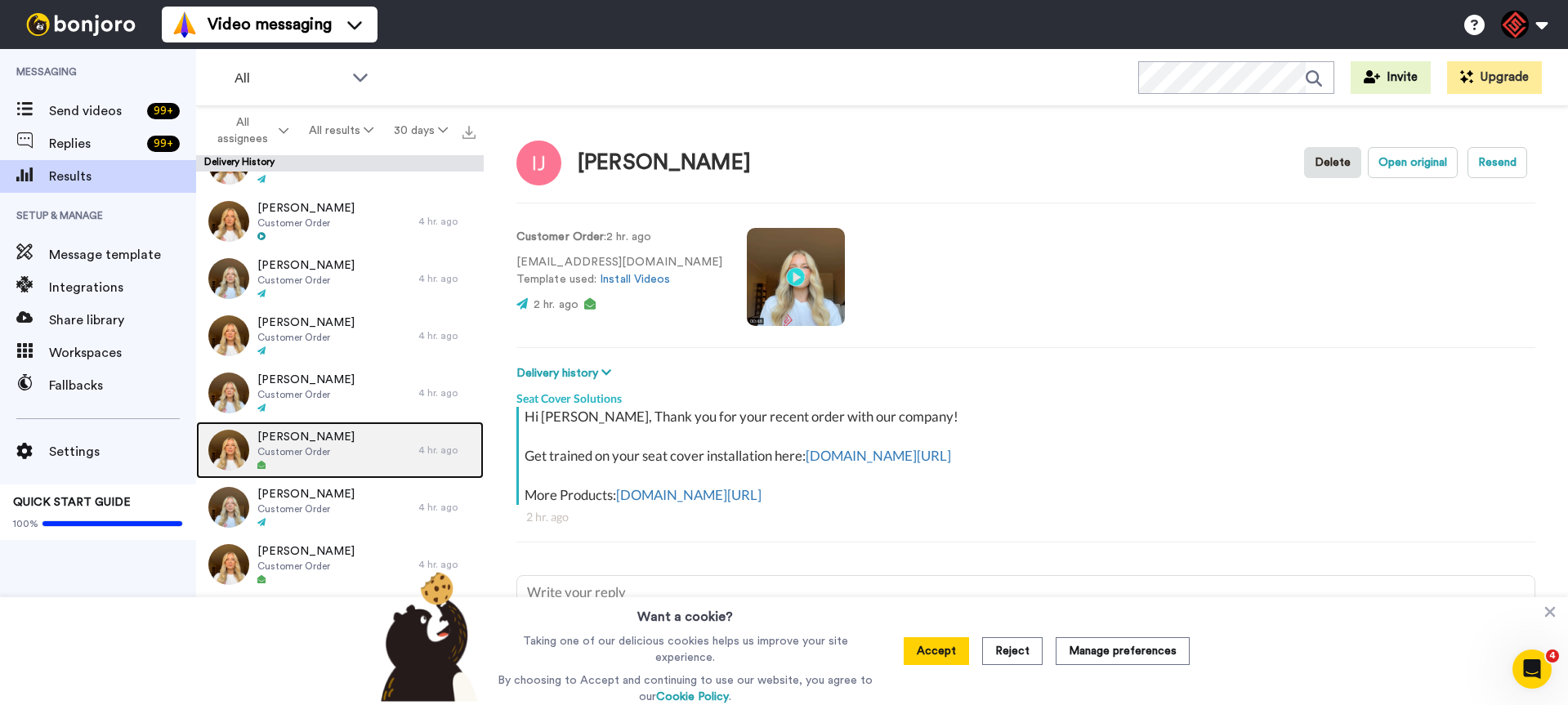
click at [370, 457] on div "Colin Rieman Customer Order" at bounding box center [307, 450] width 222 height 57
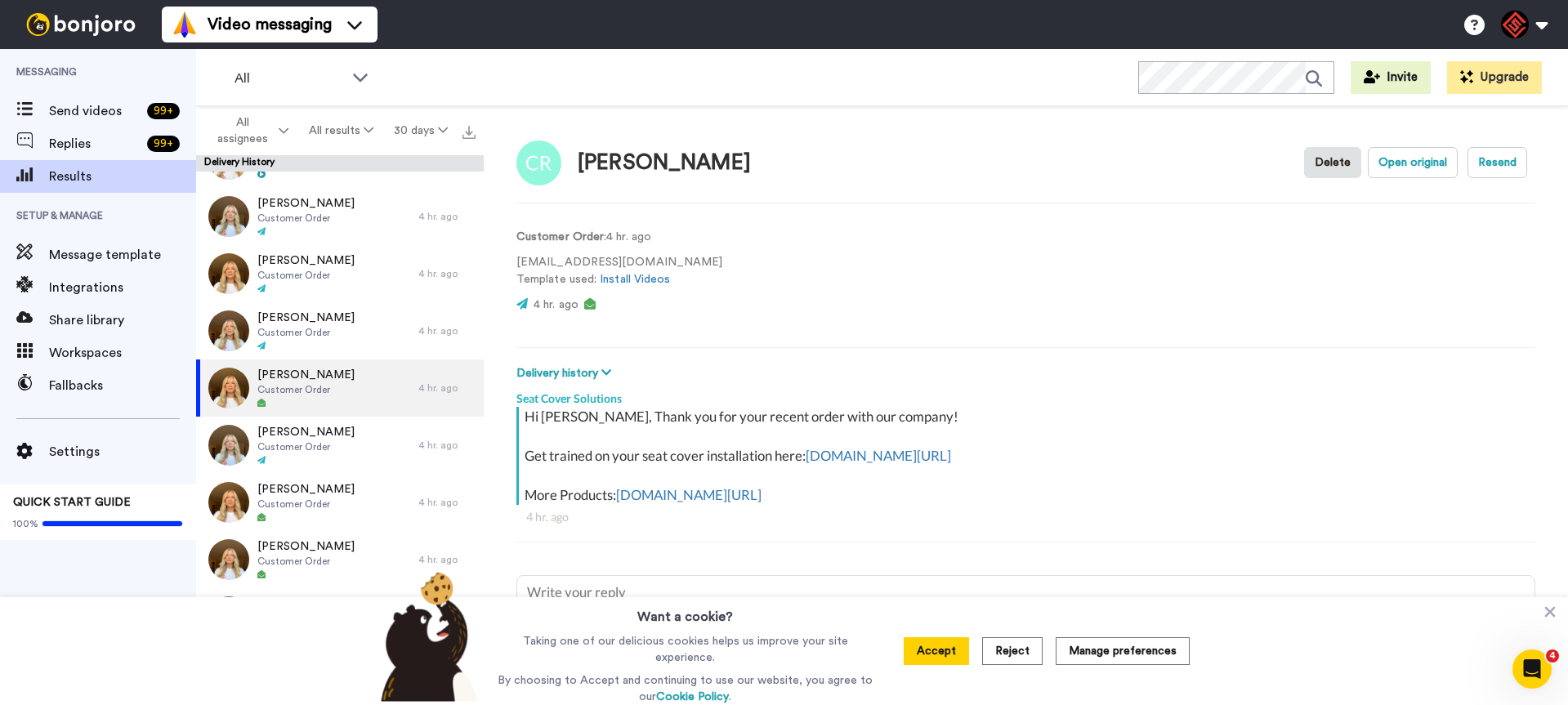
scroll to position [3607, 0]
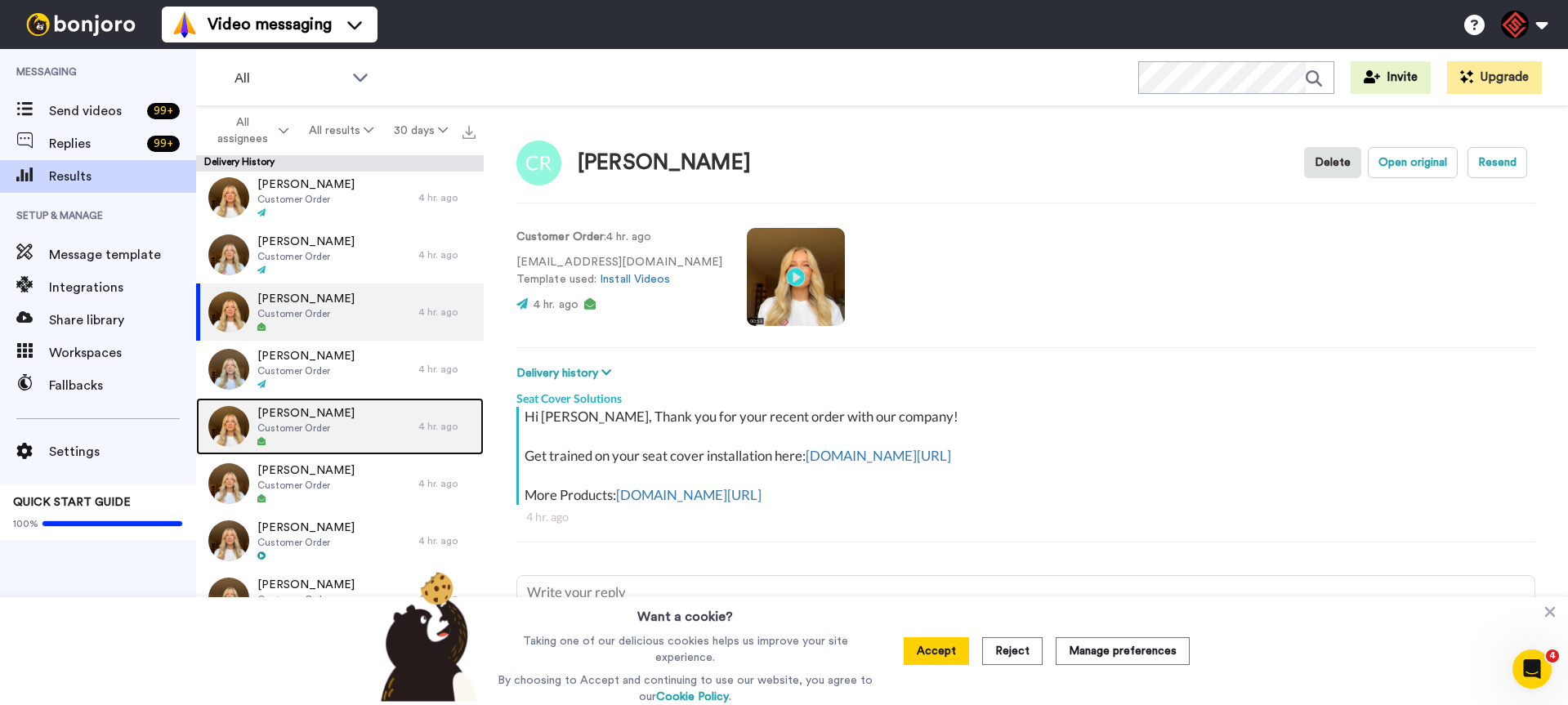
click at [375, 437] on div "Mary Ausloos Customer Order" at bounding box center [307, 426] width 222 height 57
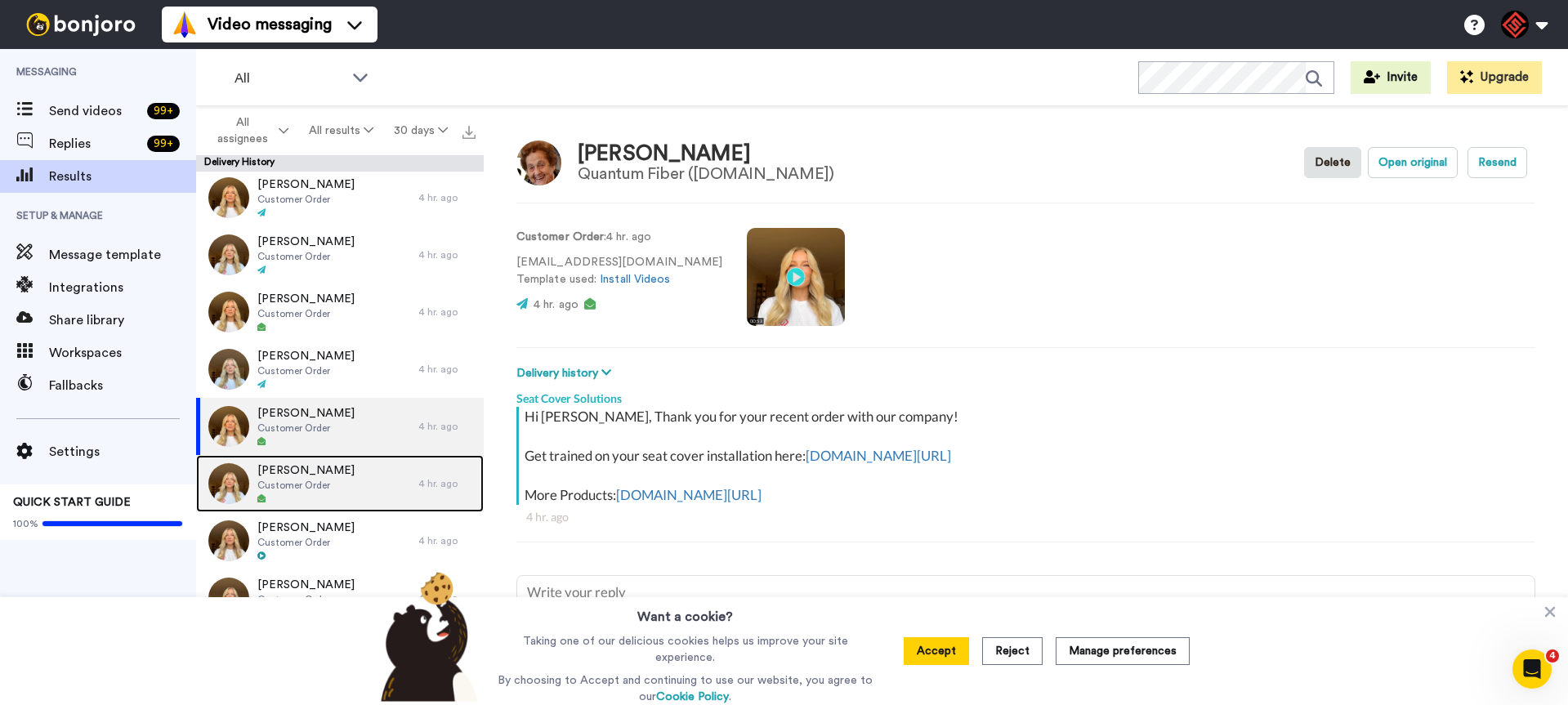
click at [369, 467] on div "David Lohrey Customer Order" at bounding box center [307, 484] width 222 height 57
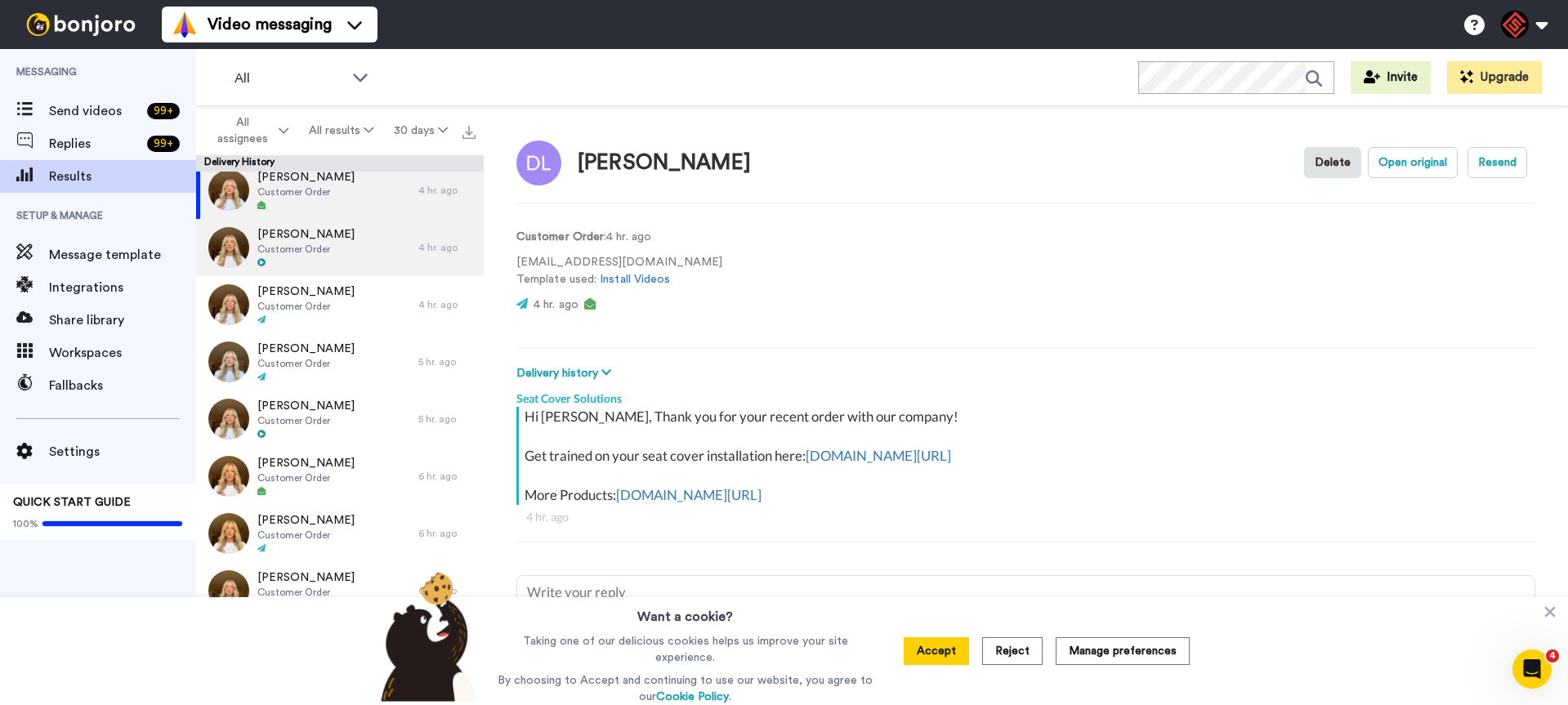
scroll to position [4011, 0]
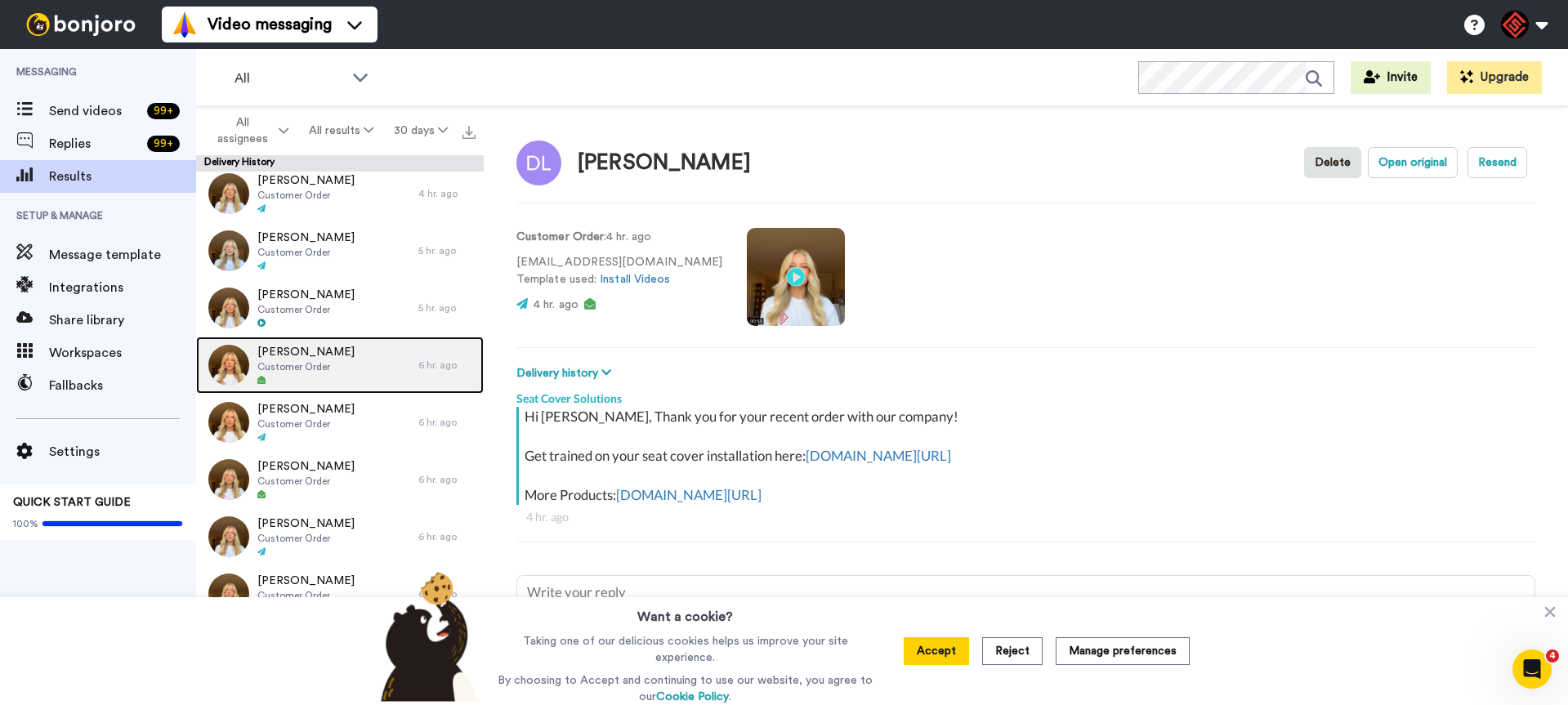
click at [367, 380] on div "Erika Petty Customer Order" at bounding box center [307, 365] width 222 height 57
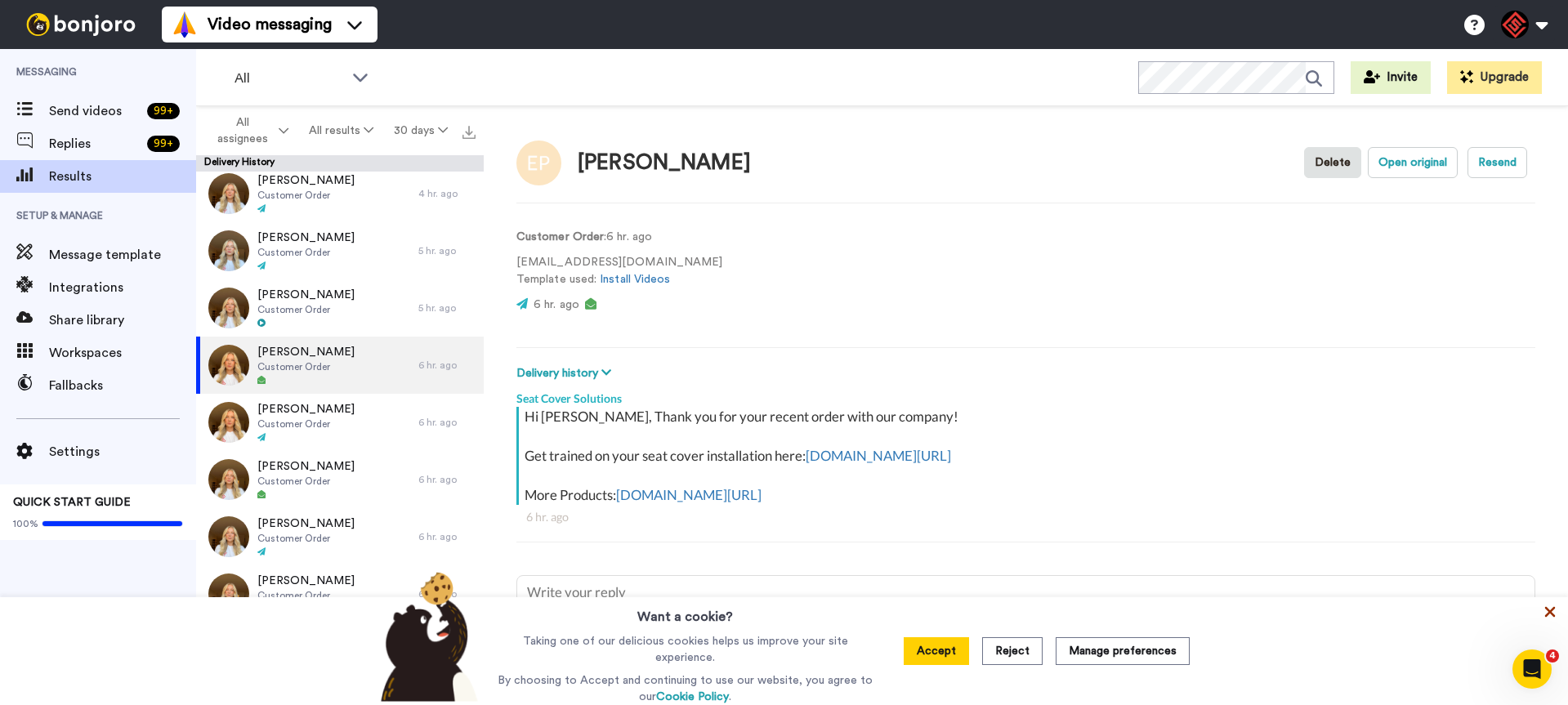
click at [1554, 614] on icon at bounding box center [1550, 612] width 16 height 17
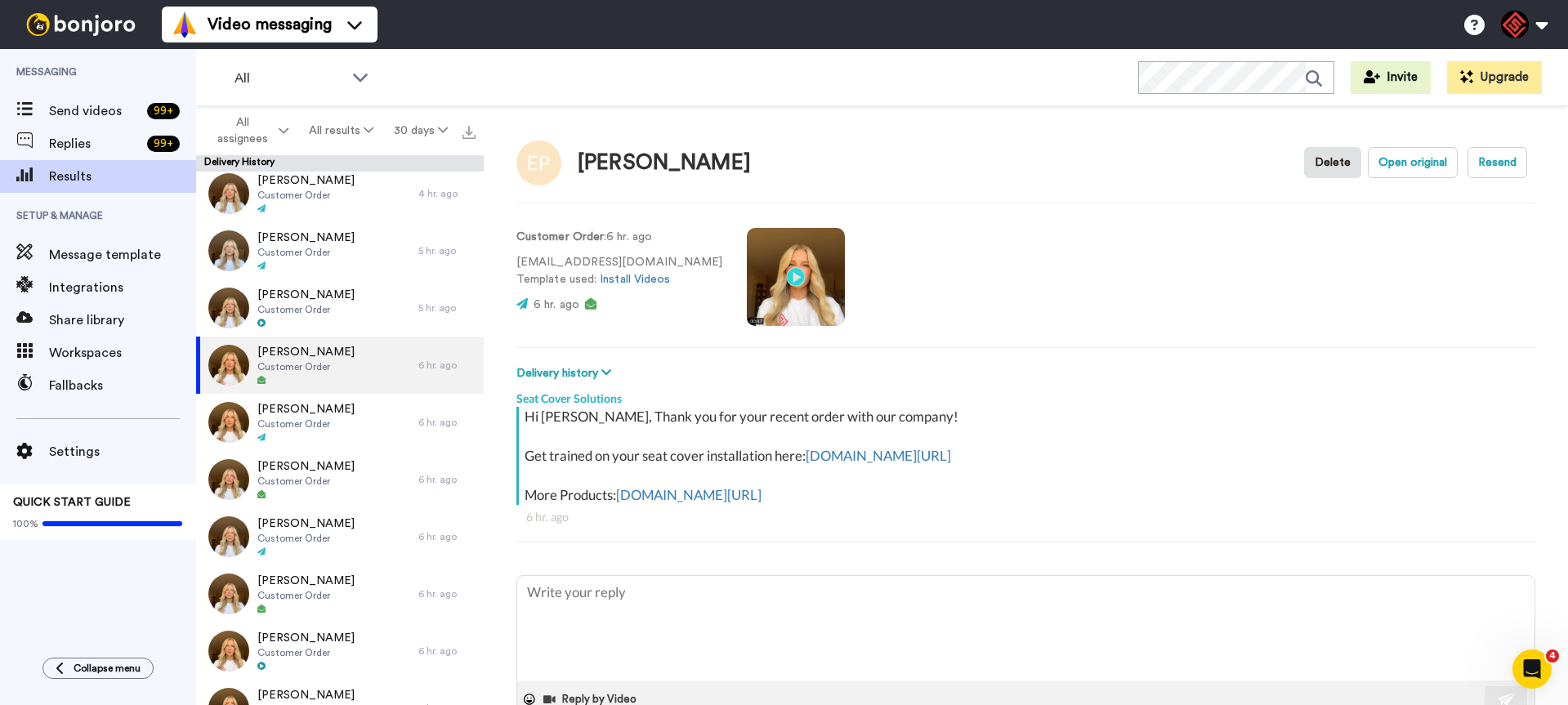
click at [1291, 394] on div "Seat Cover Solutions" at bounding box center [1025, 394] width 1019 height 25
type textarea "x"
